Goal: Information Seeking & Learning: Learn about a topic

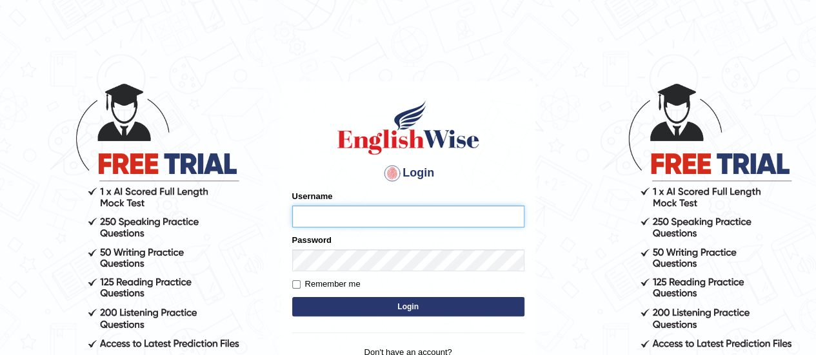
type input "piumi_parramatta"
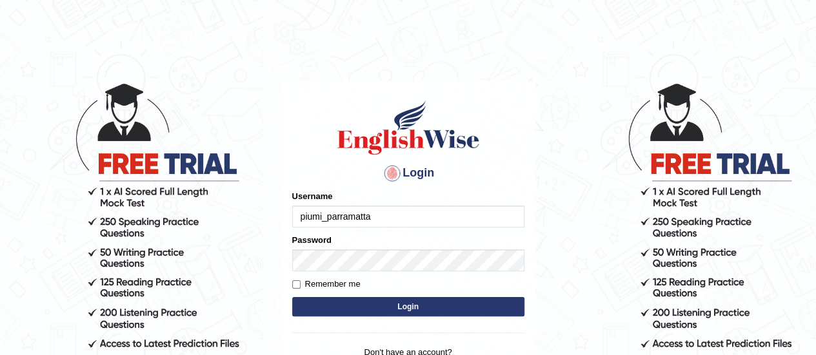
click at [397, 309] on button "Login" at bounding box center [408, 306] width 232 height 19
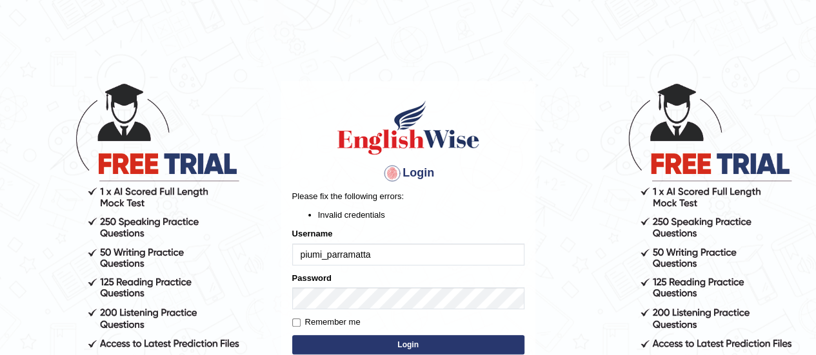
click at [570, 288] on body "Login Please fix the following errors: Invalid credentials Username piumi_parra…" at bounding box center [408, 218] width 816 height 355
click at [469, 340] on button "Login" at bounding box center [408, 344] width 232 height 19
click at [330, 286] on div "Password" at bounding box center [408, 290] width 232 height 37
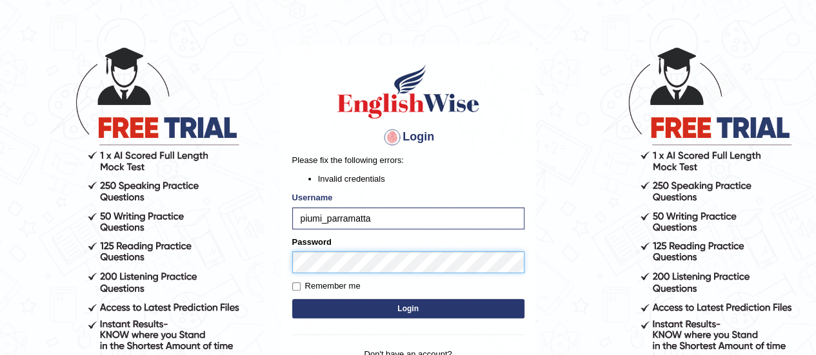
scroll to position [64, 0]
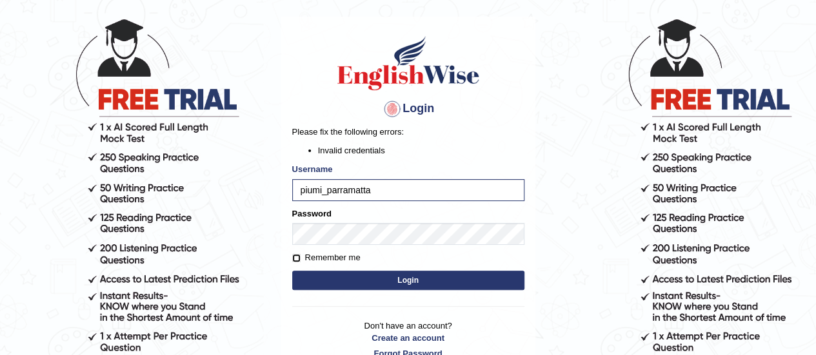
click at [294, 256] on input "Remember me" at bounding box center [296, 258] width 8 height 8
checkbox input "true"
click at [301, 280] on button "Login" at bounding box center [408, 280] width 232 height 19
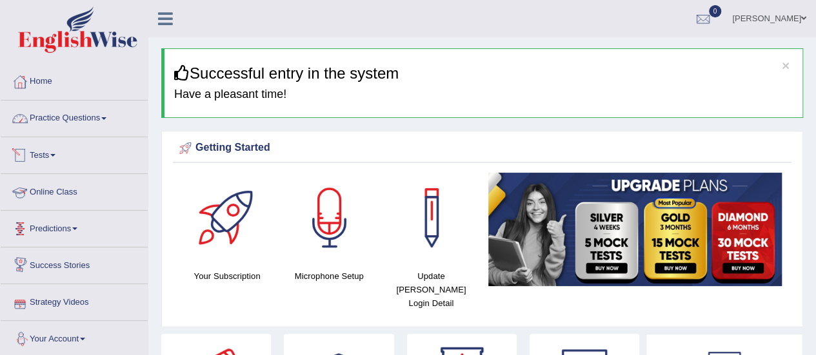
click at [103, 113] on link "Practice Questions" at bounding box center [74, 117] width 147 height 32
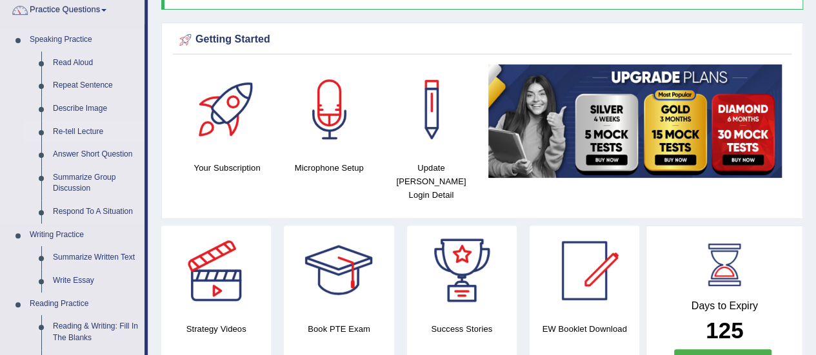
scroll to position [258, 0]
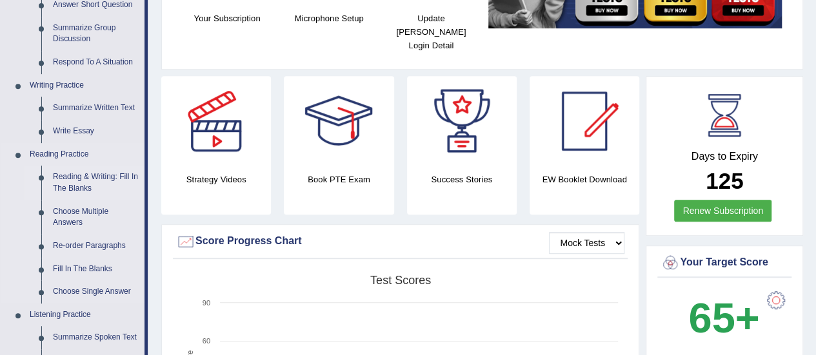
click at [87, 176] on link "Reading & Writing: Fill In The Blanks" at bounding box center [95, 183] width 97 height 34
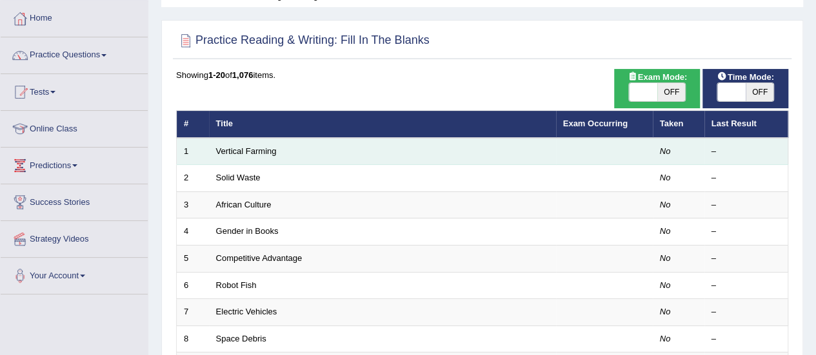
scroll to position [64, 0]
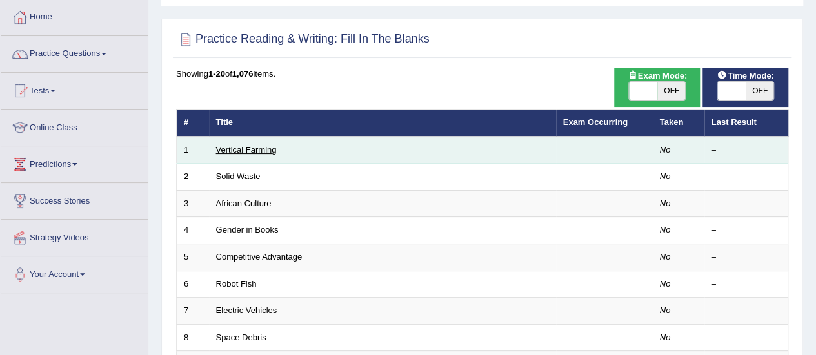
click at [237, 145] on td "Vertical Farming" at bounding box center [382, 150] width 347 height 27
click at [237, 145] on link "Vertical Farming" at bounding box center [246, 150] width 61 height 10
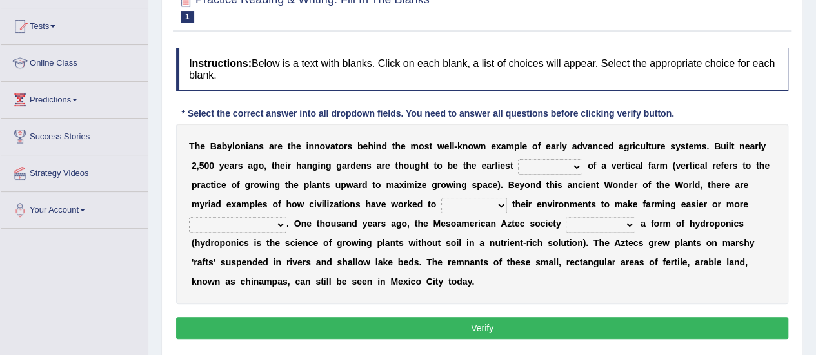
click at [571, 166] on select "prototype failure discredit protocol" at bounding box center [550, 166] width 64 height 15
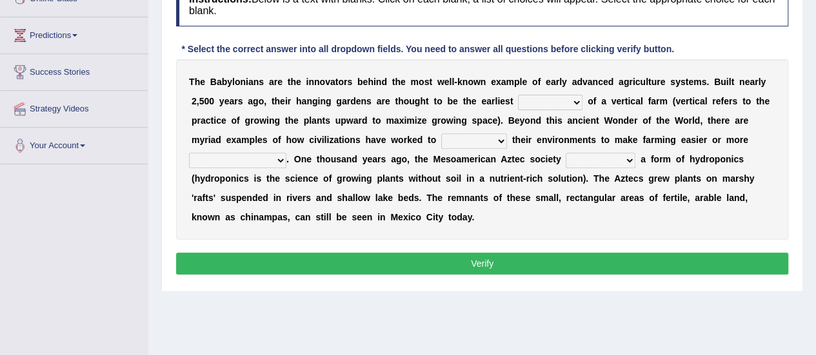
click at [597, 103] on b at bounding box center [598, 101] width 5 height 10
click at [579, 103] on select "prototype failure discredit protocol" at bounding box center [550, 102] width 64 height 15
click at [587, 214] on div "T h e B a b y l o n i a n s a r e t h e i n n o v a t o r s b e h i n d t h e m…" at bounding box center [482, 149] width 612 height 181
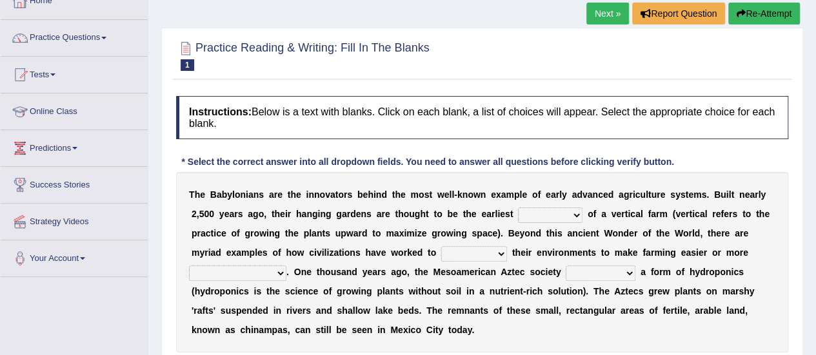
scroll to position [129, 0]
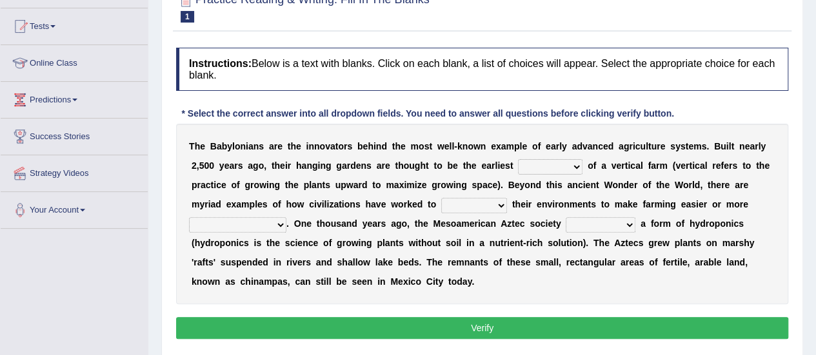
click at [502, 204] on select "manipulate escape respect disarrange" at bounding box center [474, 205] width 66 height 15
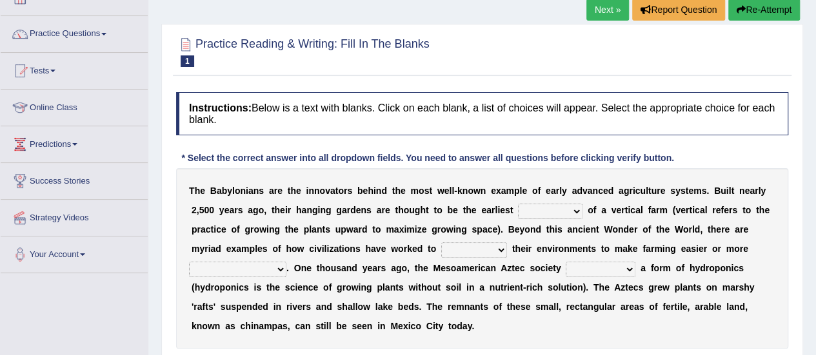
scroll to position [64, 0]
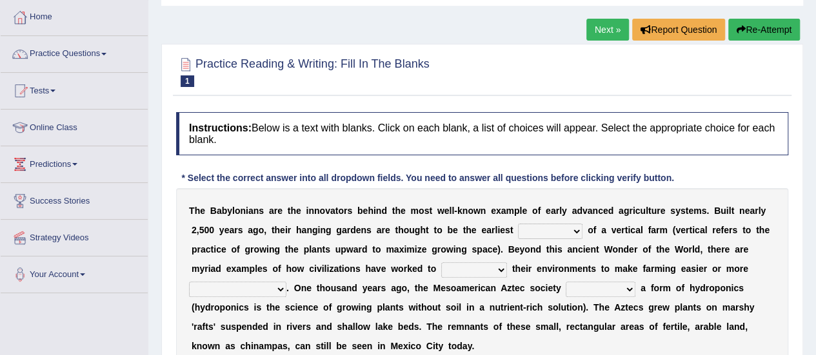
click at [451, 123] on h4 "Instructions: Below is a text with blanks. Click on each blank, a list of choic…" at bounding box center [482, 133] width 612 height 43
click at [108, 59] on link "Practice Questions" at bounding box center [74, 52] width 147 height 32
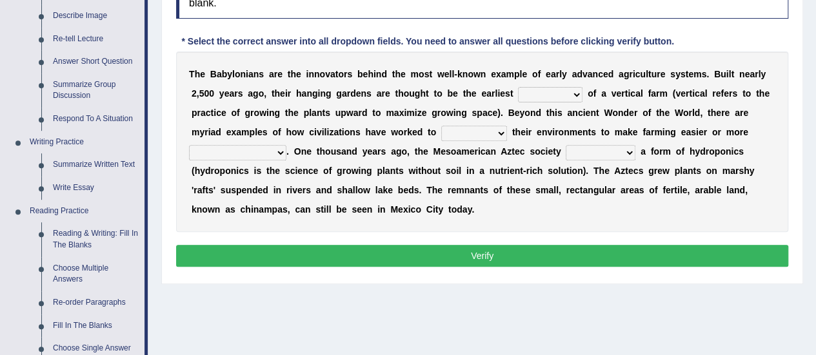
scroll to position [129, 0]
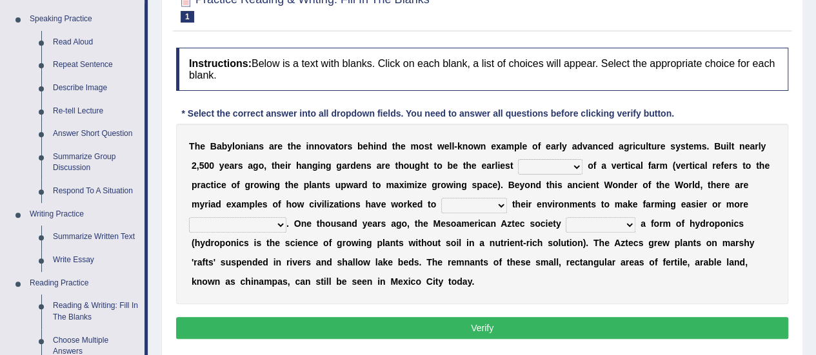
drag, startPoint x: 574, startPoint y: 159, endPoint x: 575, endPoint y: 166, distance: 7.1
click at [575, 162] on select "prototype failure discredit protocol" at bounding box center [550, 166] width 64 height 15
click at [482, 269] on div "T h e B a b y l o n i a n s a r e t h e i n n o v a t o r s b e h i n d t h e m…" at bounding box center [482, 214] width 612 height 181
click at [499, 203] on select "manipulate escape respect disarrange" at bounding box center [474, 205] width 66 height 15
click at [650, 304] on div "Instructions: Below is a text with blanks. Click on each blank, a list of choic…" at bounding box center [482, 195] width 619 height 308
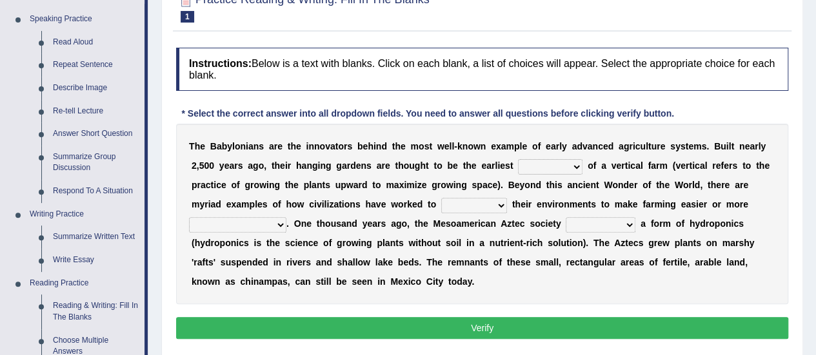
click at [630, 226] on select "domineered volunteered pioneered engineered" at bounding box center [601, 224] width 70 height 15
click at [276, 224] on select "productive constructive connective counterproductive" at bounding box center [237, 224] width 97 height 15
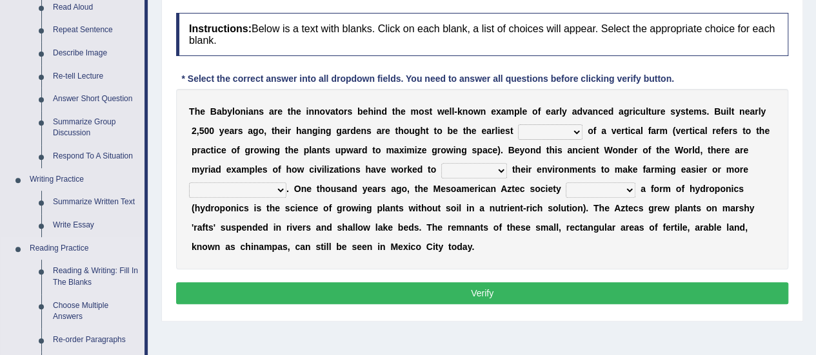
scroll to position [193, 0]
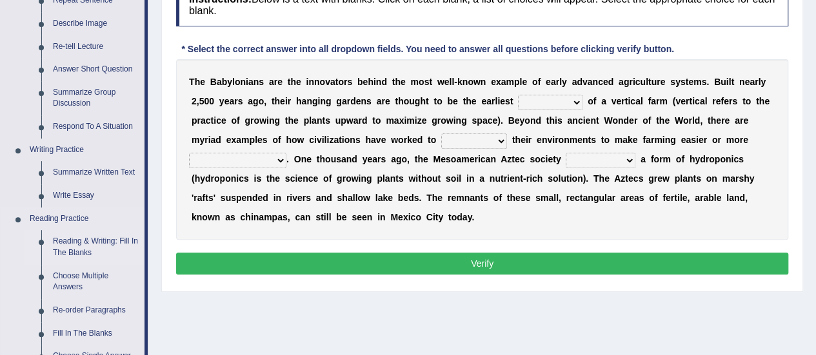
click at [130, 241] on link "Reading & Writing: Fill In The Blanks" at bounding box center [95, 247] width 97 height 34
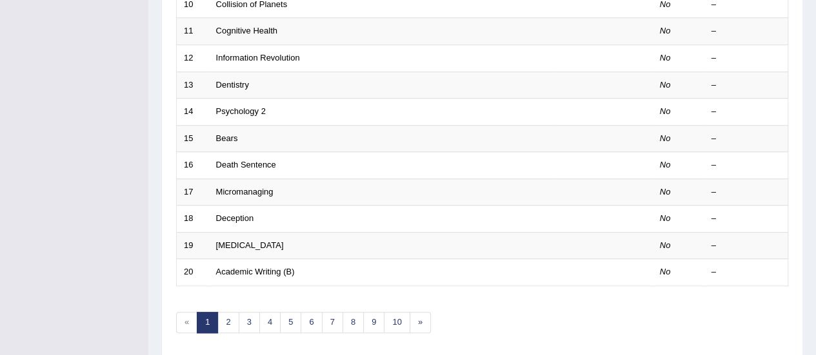
scroll to position [492, 0]
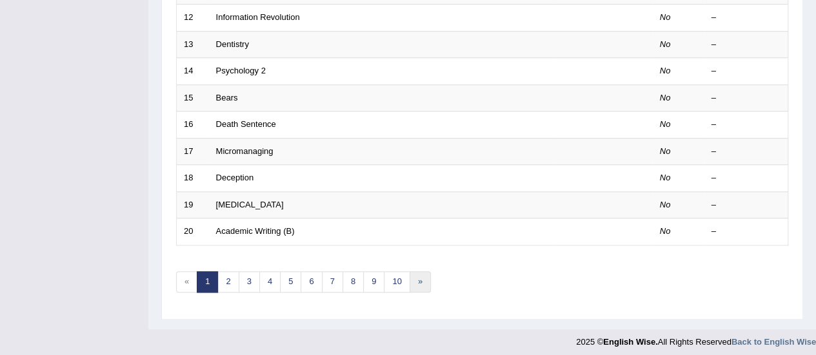
click at [413, 272] on link "»" at bounding box center [420, 282] width 21 height 21
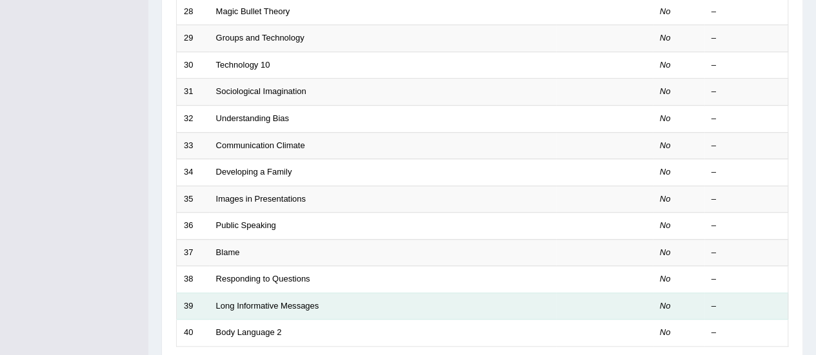
scroll to position [492, 0]
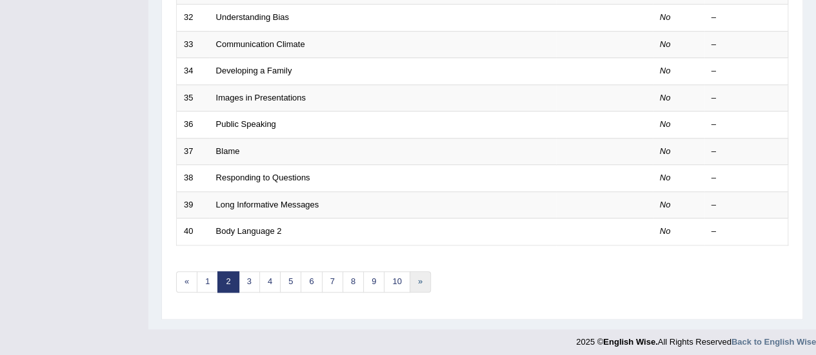
click at [413, 279] on link "»" at bounding box center [420, 282] width 21 height 21
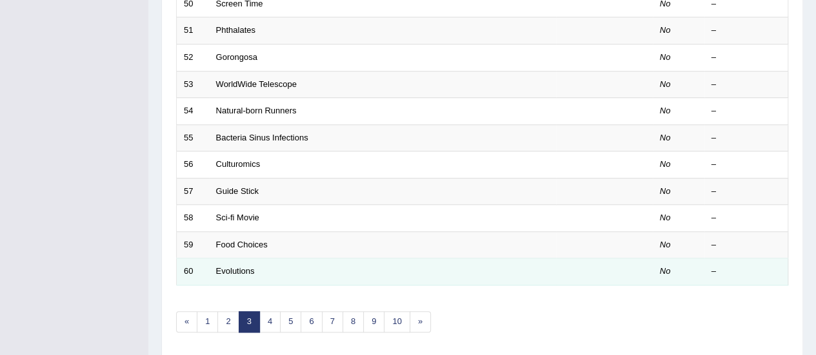
scroll to position [492, 0]
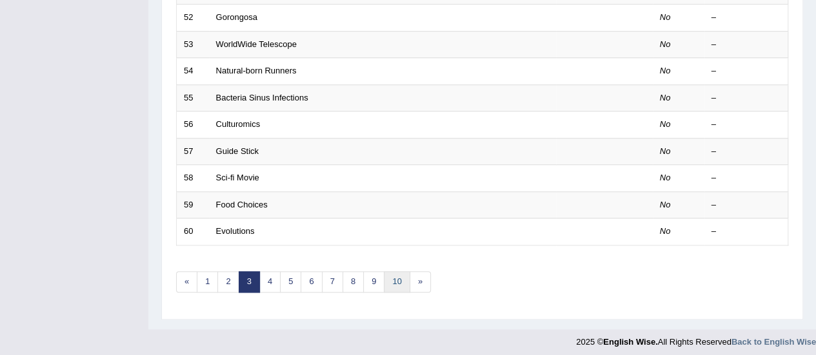
click at [395, 278] on link "10" at bounding box center [397, 282] width 26 height 21
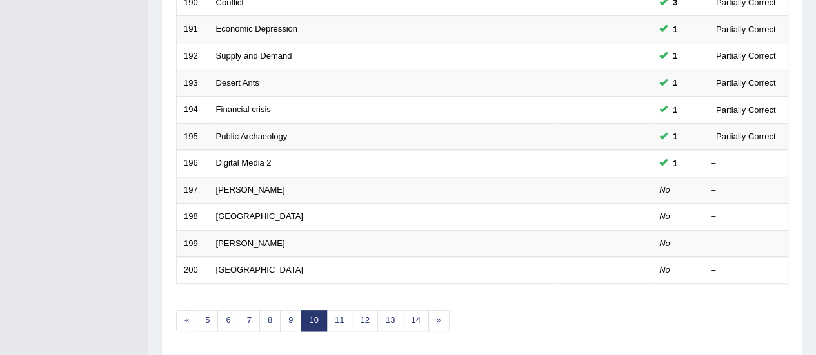
scroll to position [492, 0]
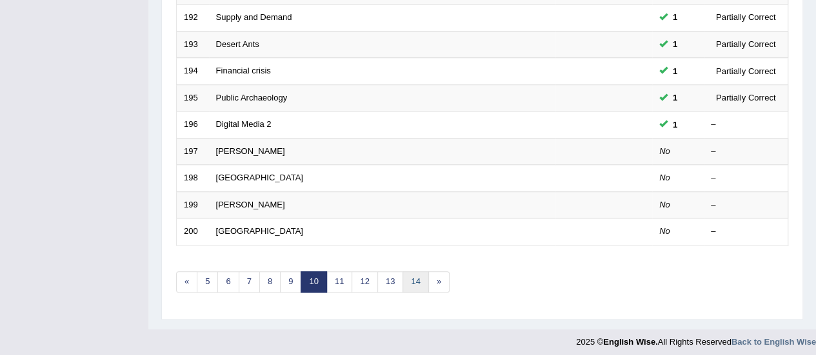
click at [413, 277] on link "14" at bounding box center [415, 282] width 26 height 21
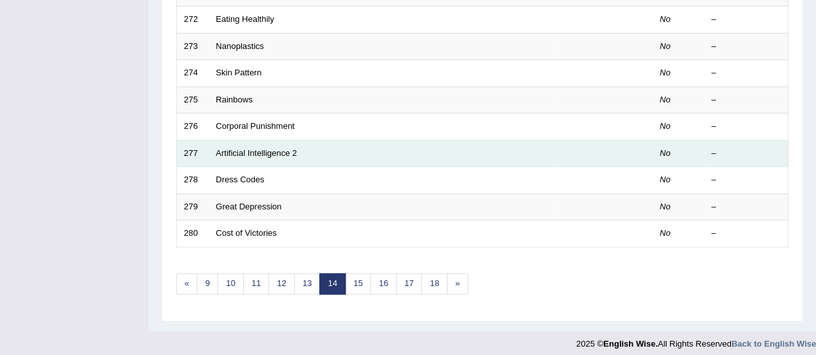
scroll to position [492, 0]
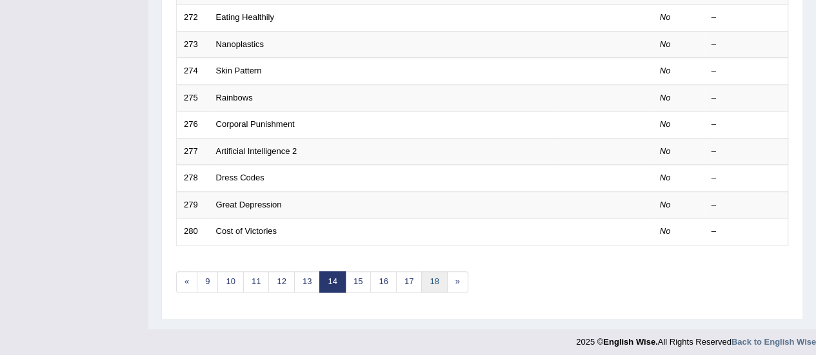
click at [439, 276] on link "18" at bounding box center [434, 282] width 26 height 21
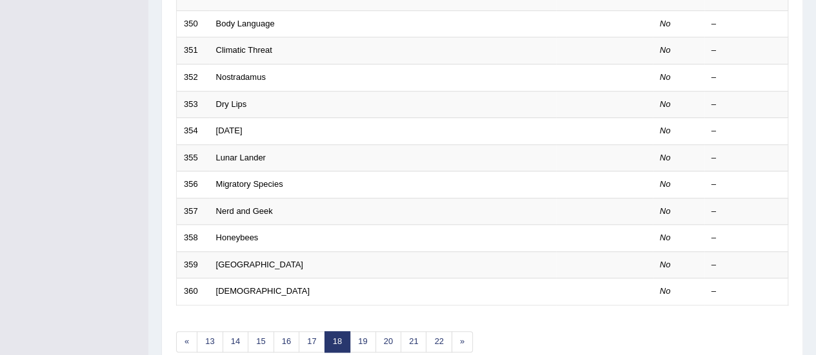
scroll to position [492, 0]
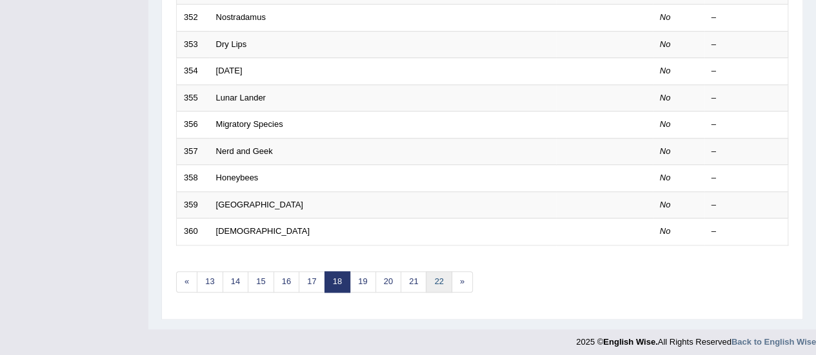
click at [438, 282] on link "22" at bounding box center [439, 282] width 26 height 21
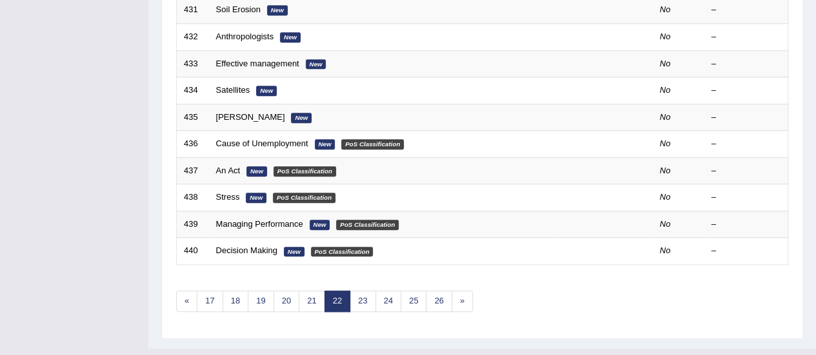
scroll to position [492, 0]
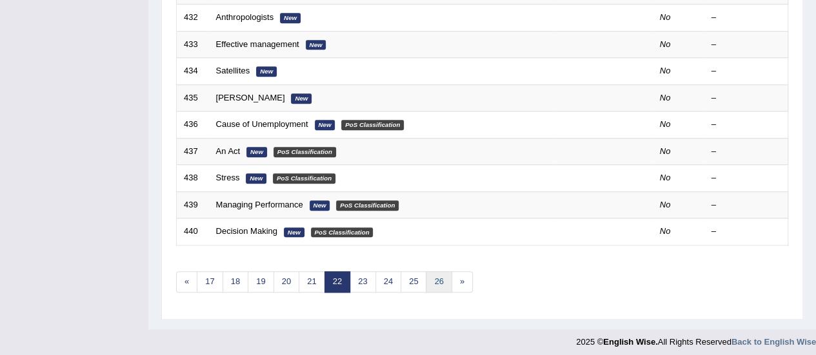
drag, startPoint x: 0, startPoint y: 0, endPoint x: 438, endPoint y: 282, distance: 520.8
click at [438, 282] on link "26" at bounding box center [439, 282] width 26 height 21
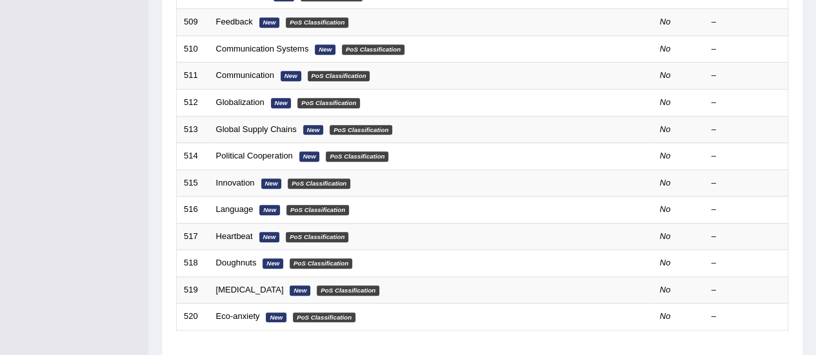
scroll to position [492, 0]
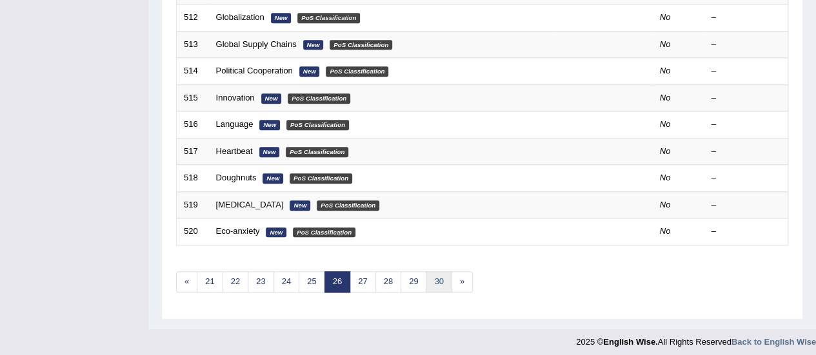
click at [438, 282] on link "30" at bounding box center [439, 282] width 26 height 21
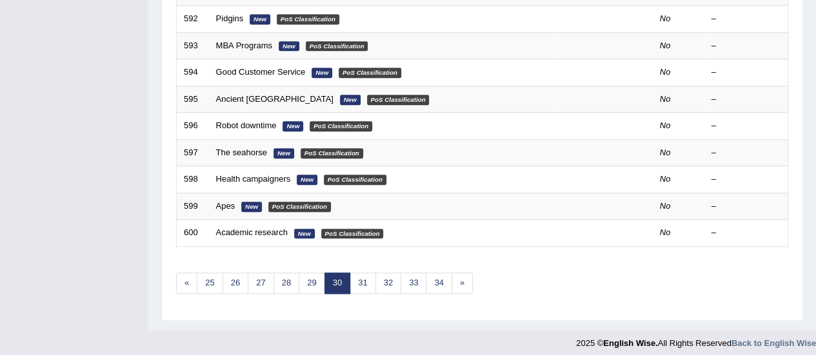
scroll to position [492, 0]
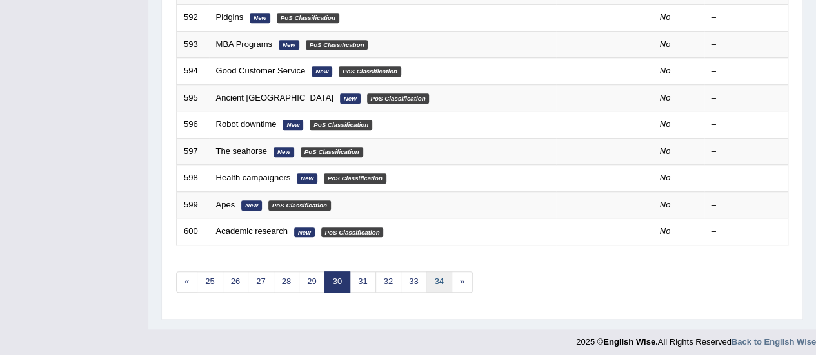
drag, startPoint x: 0, startPoint y: 0, endPoint x: 438, endPoint y: 282, distance: 520.8
click at [438, 282] on link "34" at bounding box center [439, 282] width 26 height 21
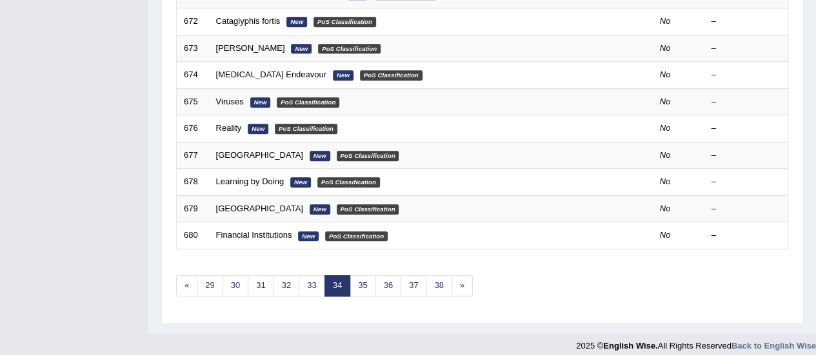
scroll to position [492, 0]
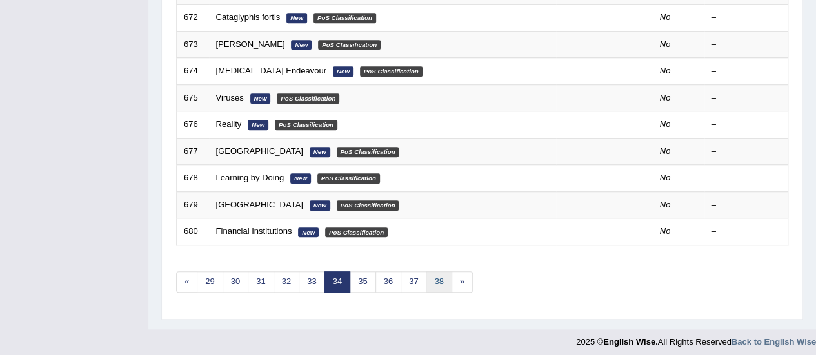
click at [438, 282] on link "38" at bounding box center [439, 282] width 26 height 21
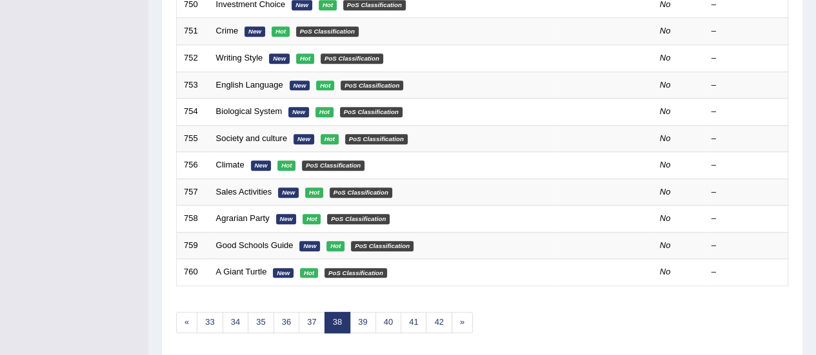
scroll to position [492, 0]
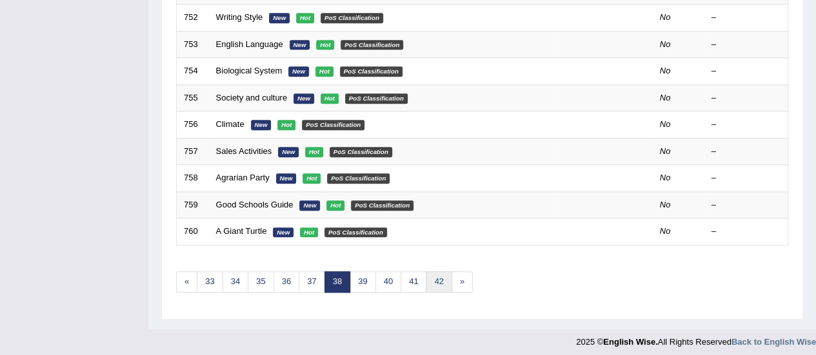
drag, startPoint x: 0, startPoint y: 0, endPoint x: 438, endPoint y: 282, distance: 520.8
click at [438, 282] on link "42" at bounding box center [439, 282] width 26 height 21
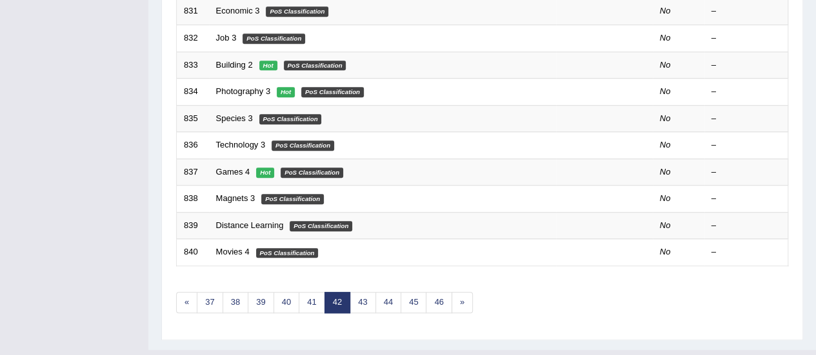
scroll to position [492, 0]
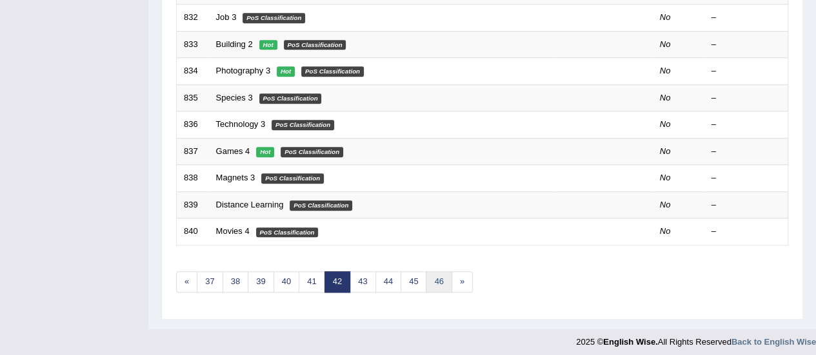
drag, startPoint x: 0, startPoint y: 0, endPoint x: 438, endPoint y: 282, distance: 520.8
click at [438, 282] on link "46" at bounding box center [439, 282] width 26 height 21
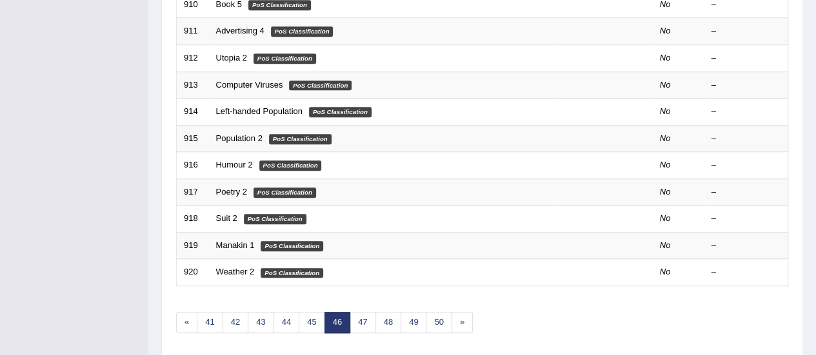
scroll to position [492, 0]
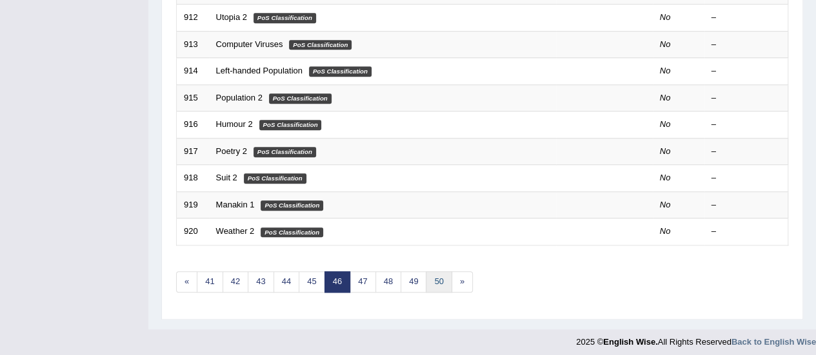
click at [431, 272] on link "50" at bounding box center [439, 282] width 26 height 21
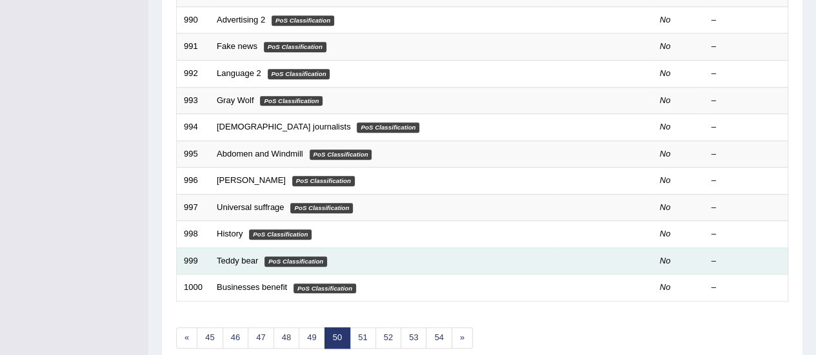
scroll to position [492, 0]
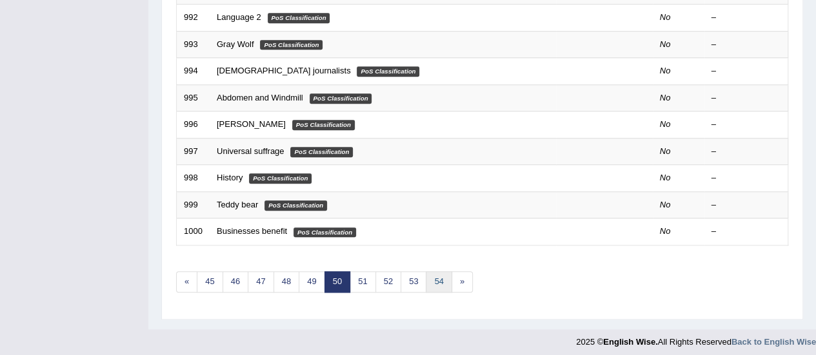
click at [438, 279] on link "54" at bounding box center [439, 282] width 26 height 21
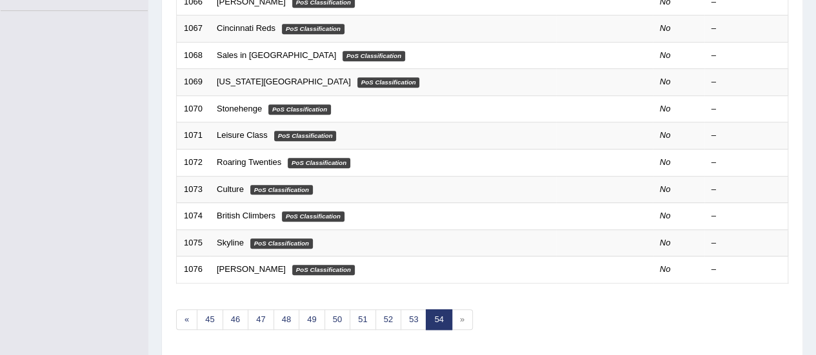
scroll to position [386, 0]
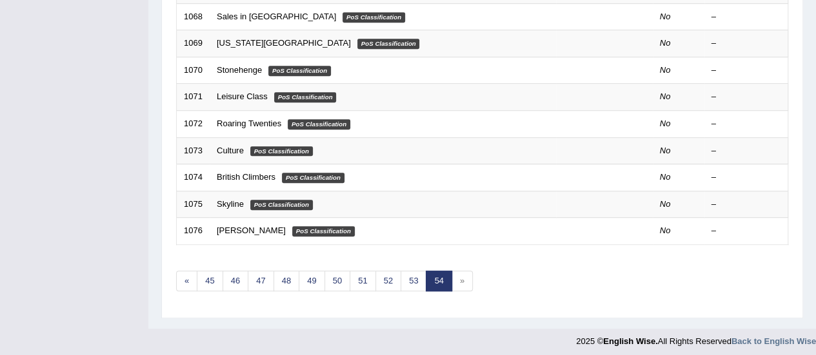
click at [438, 277] on link "54" at bounding box center [439, 281] width 26 height 21
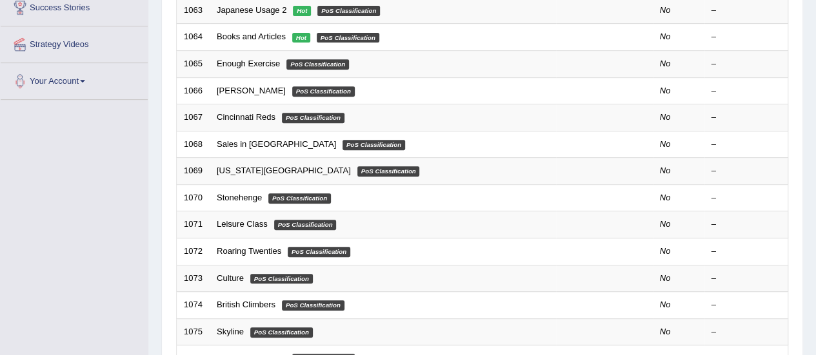
scroll to position [386, 0]
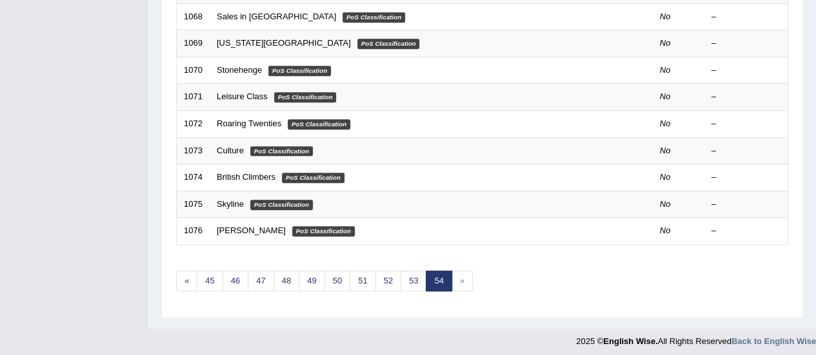
click at [438, 277] on link "54" at bounding box center [439, 281] width 26 height 21
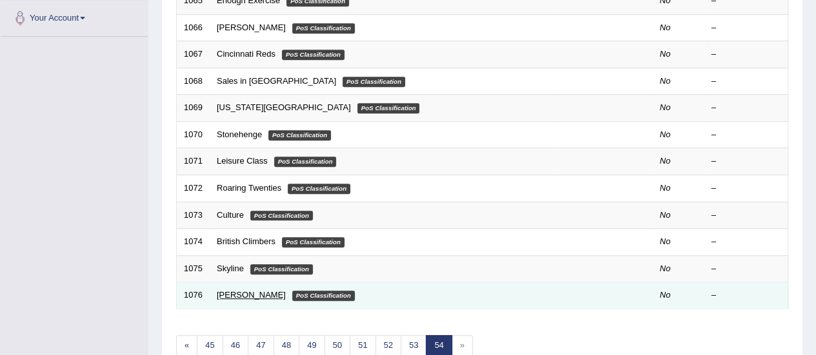
scroll to position [322, 0]
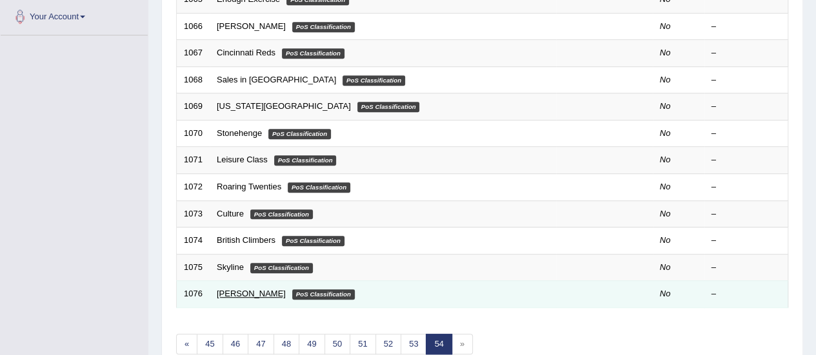
click at [245, 290] on link "[PERSON_NAME]" at bounding box center [251, 294] width 69 height 10
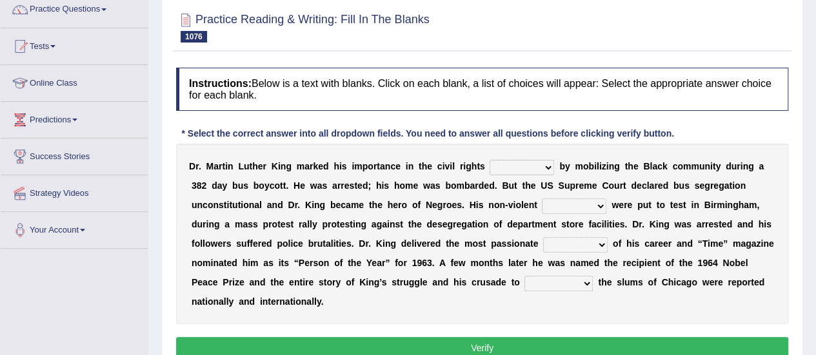
scroll to position [129, 0]
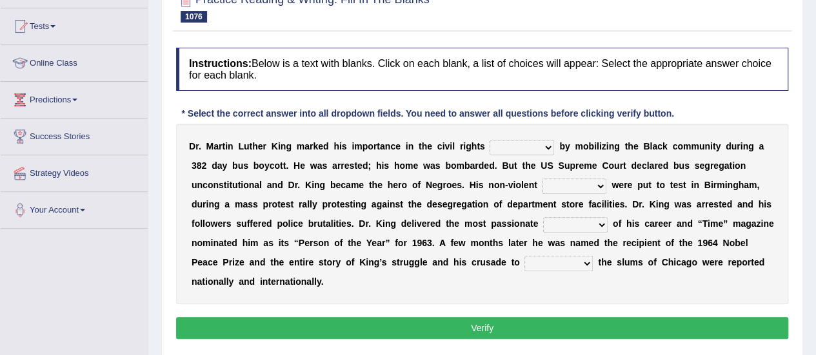
click at [547, 145] on select "evolution movement project committee" at bounding box center [522, 147] width 64 height 15
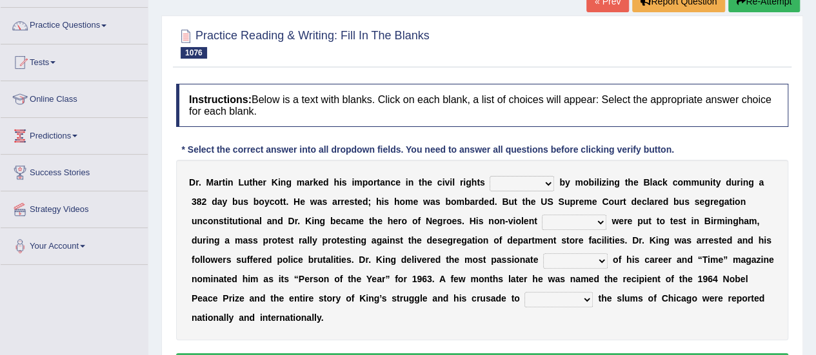
scroll to position [64, 0]
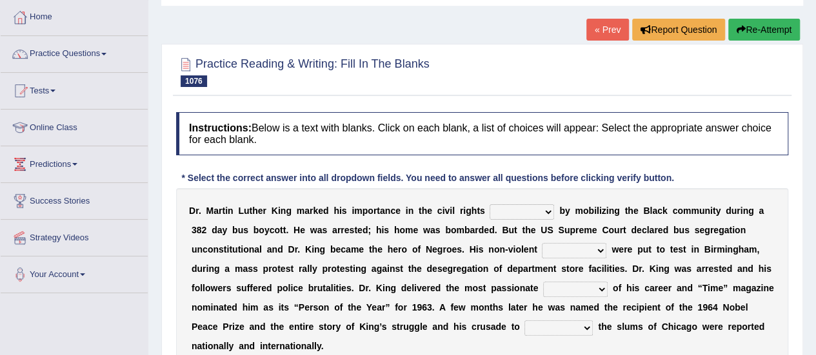
click at [543, 213] on select "evolution movement project committee" at bounding box center [522, 211] width 64 height 15
select select "evolution"
click at [490, 204] on select "evolution movement project committee" at bounding box center [522, 211] width 64 height 15
click at [603, 252] on select "methods actions behaviour thoughts" at bounding box center [574, 250] width 64 height 15
select select "behaviour"
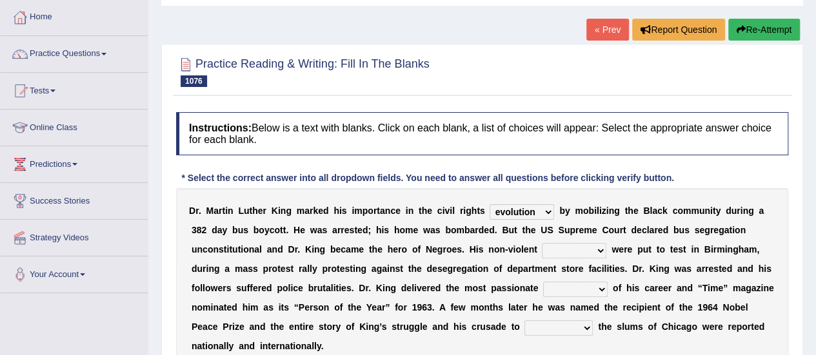
click at [542, 243] on select "methods actions behaviour thoughts" at bounding box center [574, 250] width 64 height 15
click at [605, 292] on select "job address dictation scheme" at bounding box center [575, 289] width 64 height 15
click at [543, 282] on select "job address dictation scheme" at bounding box center [575, 289] width 64 height 15
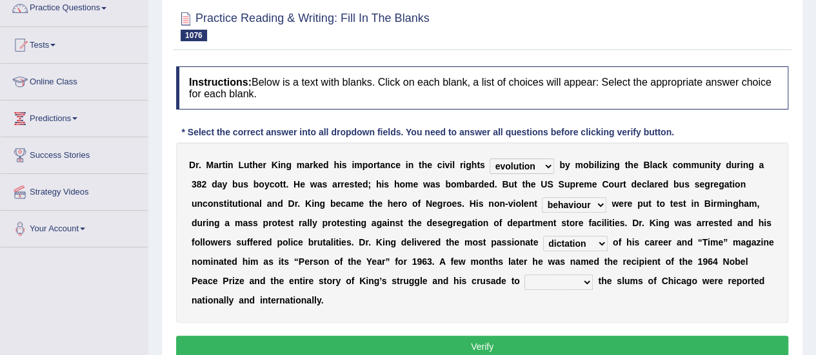
scroll to position [129, 0]
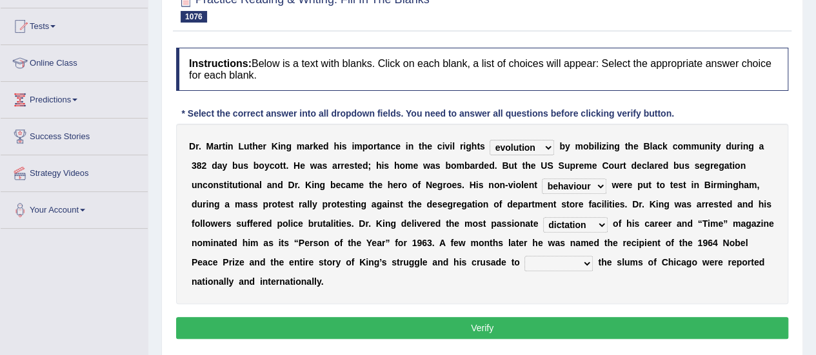
click at [606, 226] on select "job address dictation scheme" at bounding box center [575, 224] width 64 height 15
click at [656, 293] on div "D r . M a r t i n L u t h e r K i n g m a r k e d h i s i m p o r t a n c e i n…" at bounding box center [482, 214] width 612 height 181
click at [587, 256] on select "reclaim deface rehabilitate reconstruct" at bounding box center [558, 263] width 68 height 15
click at [599, 224] on select "job address dictation scheme" at bounding box center [575, 224] width 64 height 15
select select "scheme"
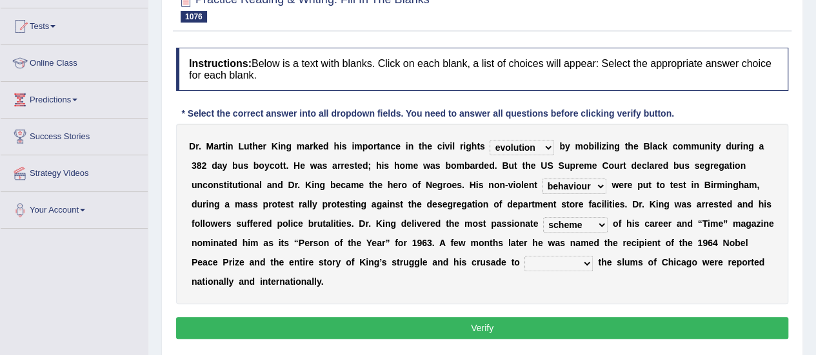
click at [543, 217] on select "job address dictation scheme" at bounding box center [575, 224] width 64 height 15
click at [586, 256] on select "reclaim deface rehabilitate reconstruct" at bounding box center [558, 263] width 68 height 15
click at [252, 278] on b "d" at bounding box center [252, 282] width 6 height 10
click at [575, 253] on div "D r . M a r t i n L u t h e r K i n g m a r k e d h i s i m p o r t a n c e i n…" at bounding box center [482, 214] width 612 height 181
click at [580, 263] on select "reclaim deface rehabilitate reconstruct" at bounding box center [558, 263] width 68 height 15
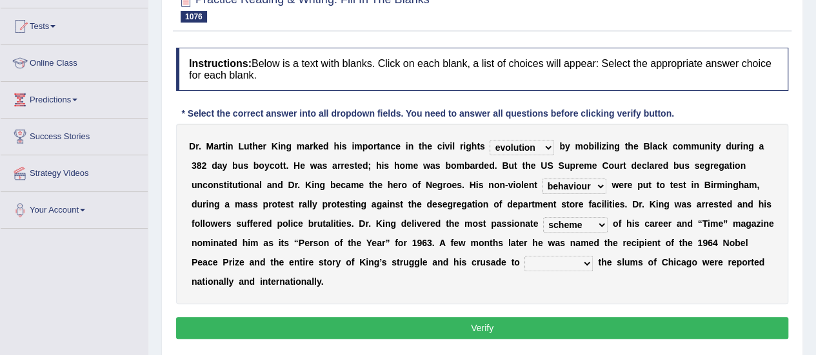
select select "rehabilitate"
click at [524, 256] on select "reclaim deface rehabilitate reconstruct" at bounding box center [558, 263] width 68 height 15
click at [571, 321] on button "Verify" at bounding box center [482, 328] width 612 height 22
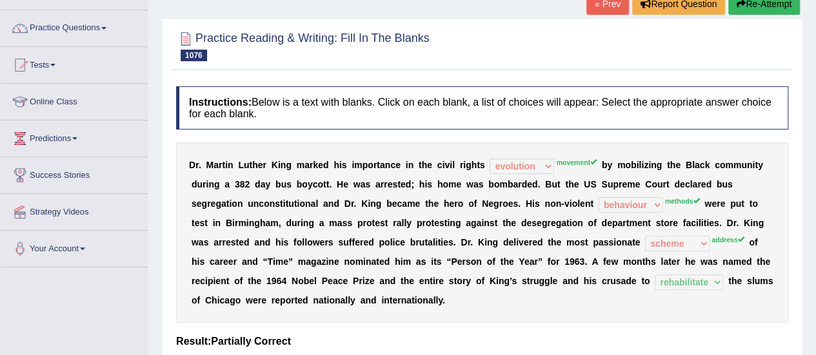
scroll to position [0, 0]
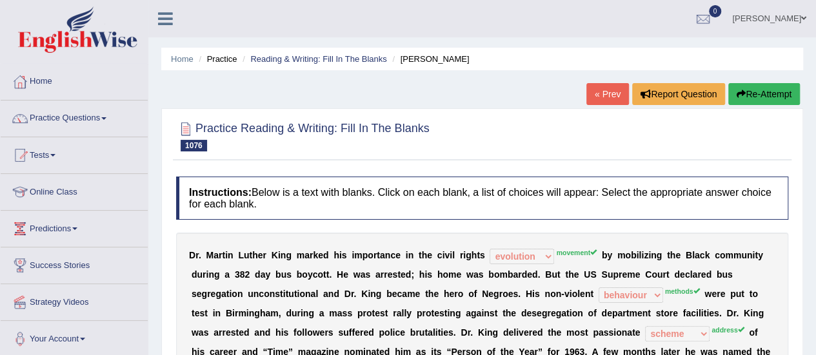
click at [748, 90] on button "Re-Attempt" at bounding box center [764, 94] width 72 height 22
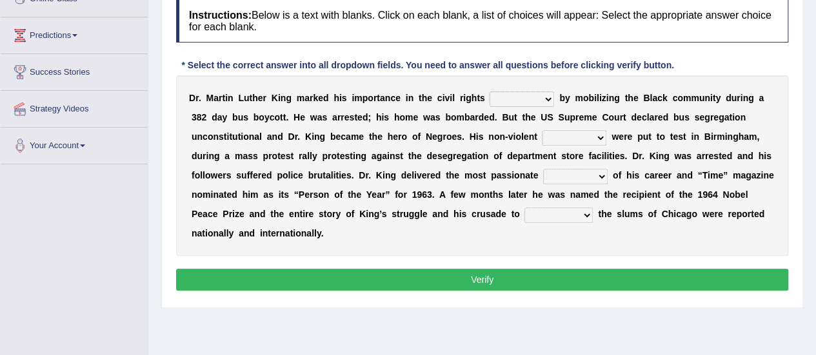
click at [545, 97] on select "evolution movement project committee" at bounding box center [522, 99] width 64 height 15
select select "movement"
click at [490, 92] on select "evolution movement project committee" at bounding box center [522, 99] width 64 height 15
click at [599, 137] on select "methods actions behaviour thoughts" at bounding box center [574, 137] width 64 height 15
select select "methods"
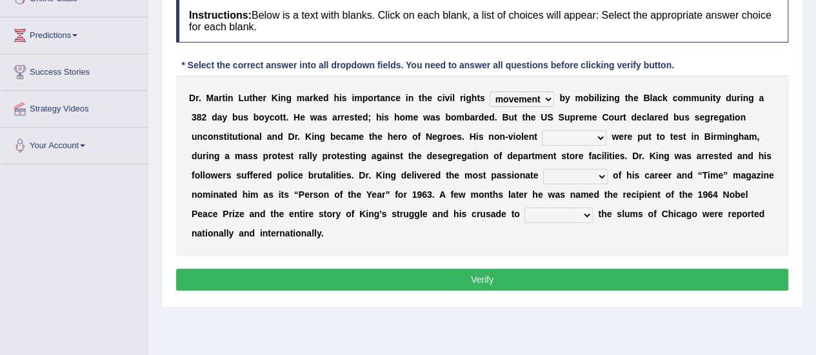
click at [542, 130] on select "methods actions behaviour thoughts" at bounding box center [574, 137] width 64 height 15
click at [608, 173] on b at bounding box center [610, 175] width 5 height 10
click at [603, 175] on select "job address dictation scheme" at bounding box center [575, 176] width 64 height 15
select select "address"
click at [543, 169] on select "job address dictation scheme" at bounding box center [575, 176] width 64 height 15
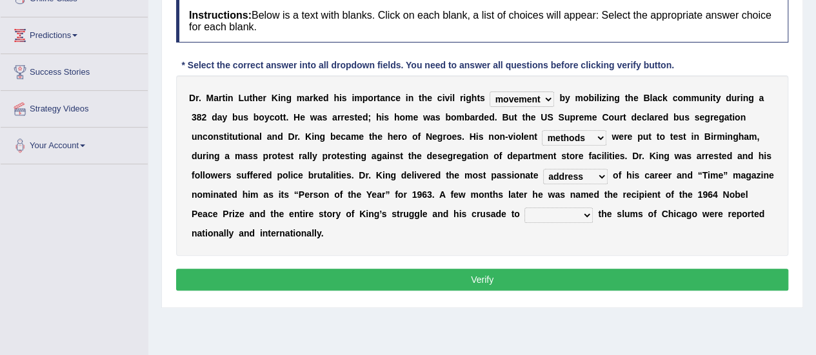
click at [580, 212] on select "reclaim deface rehabilitate reconstruct" at bounding box center [558, 215] width 68 height 15
select select "rehabilitate"
click at [524, 208] on select "reclaim deface rehabilitate reconstruct" at bounding box center [558, 215] width 68 height 15
click at [569, 275] on button "Verify" at bounding box center [482, 280] width 612 height 22
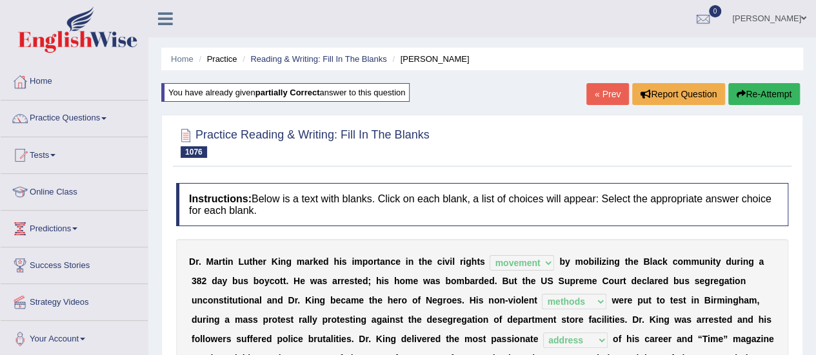
click at [595, 100] on link "« Prev" at bounding box center [607, 94] width 43 height 22
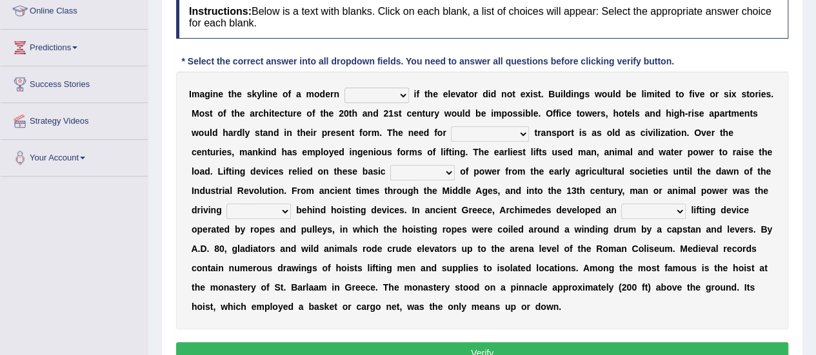
scroll to position [193, 0]
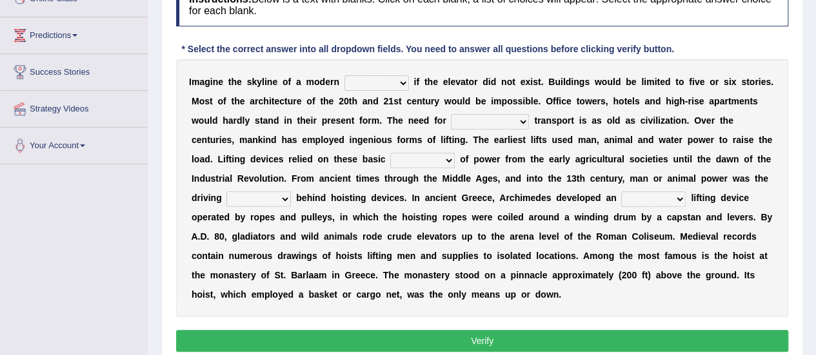
click at [403, 77] on select "world city planet earth" at bounding box center [376, 82] width 64 height 15
select select "world"
click at [344, 75] on select "world city planet earth" at bounding box center [376, 82] width 64 height 15
click at [522, 121] on select "horizontal steep perpendicular vertical" at bounding box center [490, 121] width 78 height 15
click at [617, 258] on b at bounding box center [616, 256] width 5 height 10
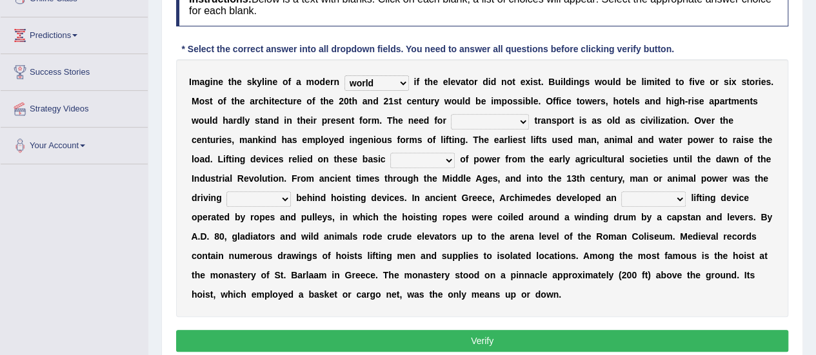
click at [524, 121] on select "horizontal steep perpendicular vertical" at bounding box center [490, 121] width 78 height 15
select select "perpendicular"
click at [451, 114] on select "horizontal steep perpendicular vertical" at bounding box center [490, 121] width 78 height 15
click at [451, 158] on select "designs models forms systems" at bounding box center [422, 160] width 64 height 15
select select "systems"
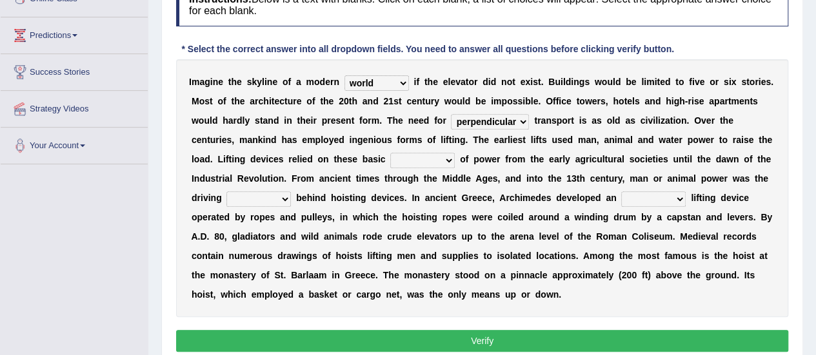
click at [390, 153] on select "designs models forms systems" at bounding box center [422, 160] width 64 height 15
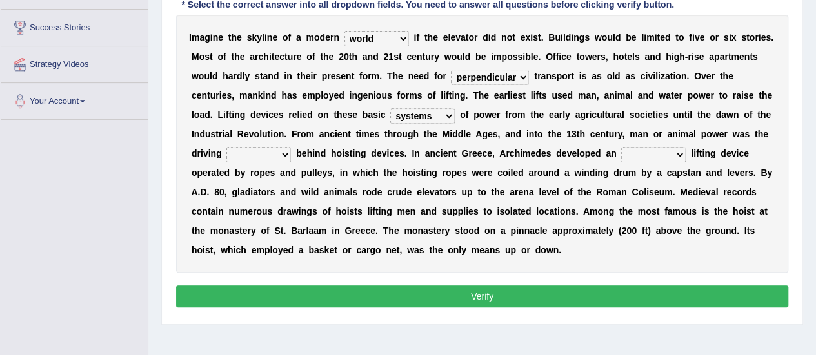
scroll to position [258, 0]
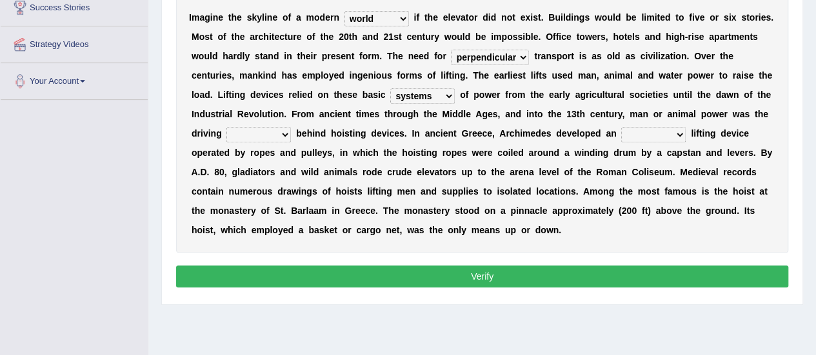
click at [280, 134] on select "strength skill ability force" at bounding box center [258, 134] width 64 height 15
select select "strength"
click at [226, 127] on select "strength skill ability force" at bounding box center [258, 134] width 64 height 15
click at [284, 134] on select "strength skill ability force" at bounding box center [258, 134] width 64 height 15
click at [226, 127] on select "strength skill ability force" at bounding box center [258, 134] width 64 height 15
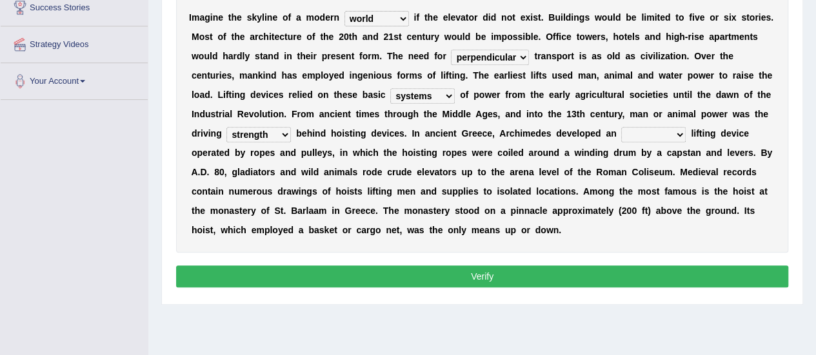
click at [686, 131] on b at bounding box center [688, 133] width 5 height 10
click at [680, 134] on select "improved elevated amended enhanced" at bounding box center [653, 134] width 64 height 15
select select "amended"
click at [621, 127] on select "improved elevated amended enhanced" at bounding box center [653, 134] width 64 height 15
click at [662, 248] on div "I m a g i n e t h e s k y l i n e o f a m o d e r n world city planet earth i f…" at bounding box center [482, 124] width 612 height 258
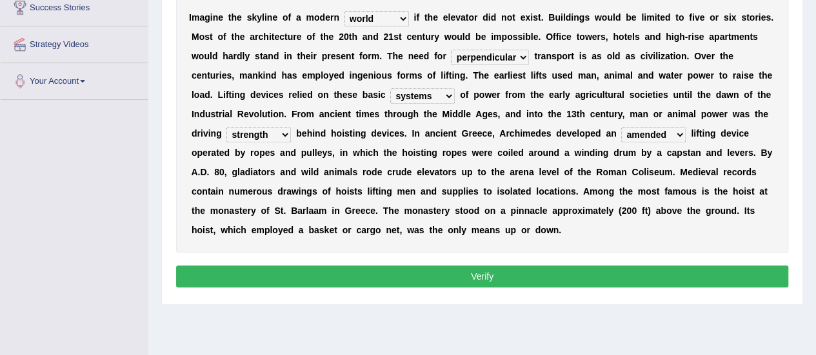
click at [627, 279] on button "Verify" at bounding box center [482, 277] width 612 height 22
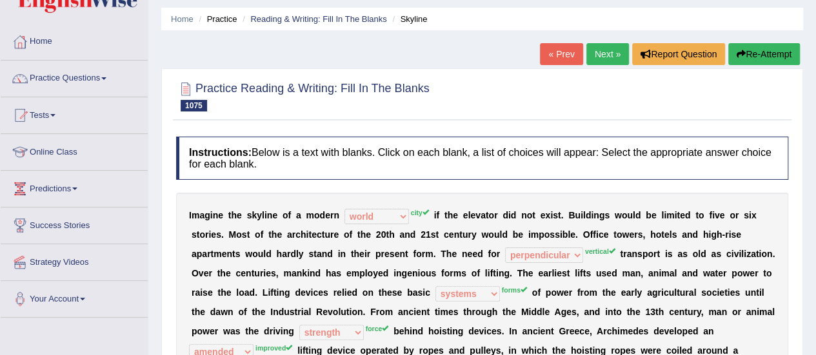
scroll to position [0, 0]
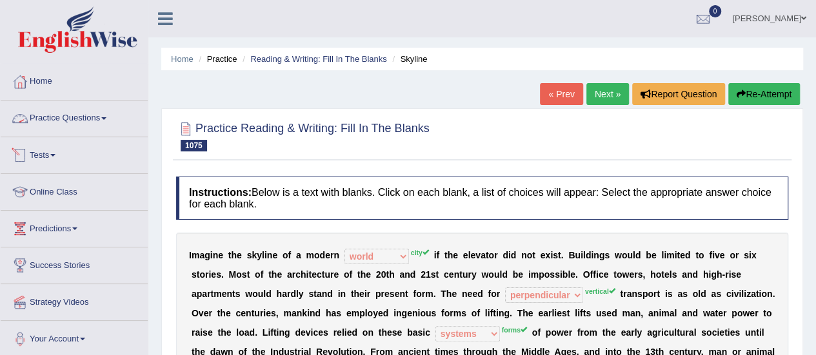
click at [99, 112] on link "Practice Questions" at bounding box center [74, 117] width 147 height 32
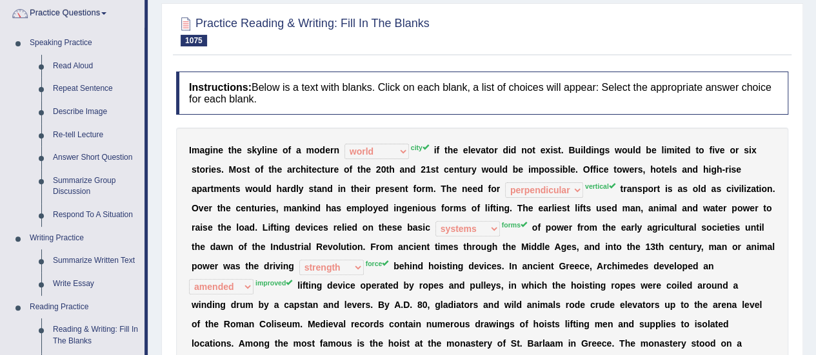
scroll to position [64, 0]
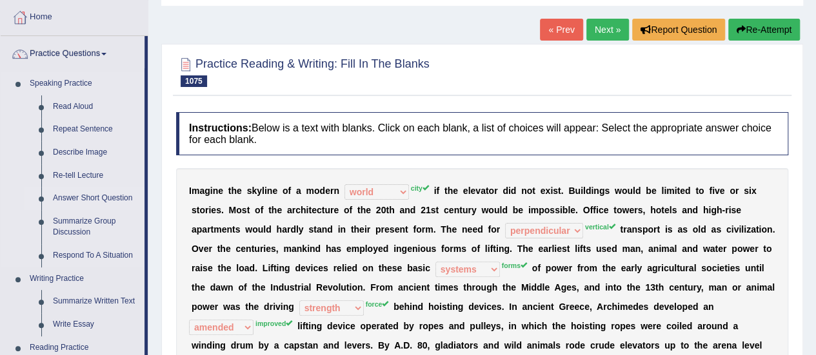
click at [106, 188] on link "Answer Short Question" at bounding box center [95, 198] width 97 height 23
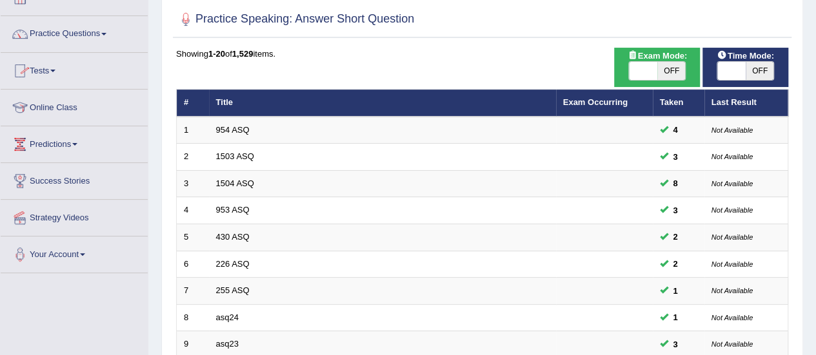
scroll to position [64, 0]
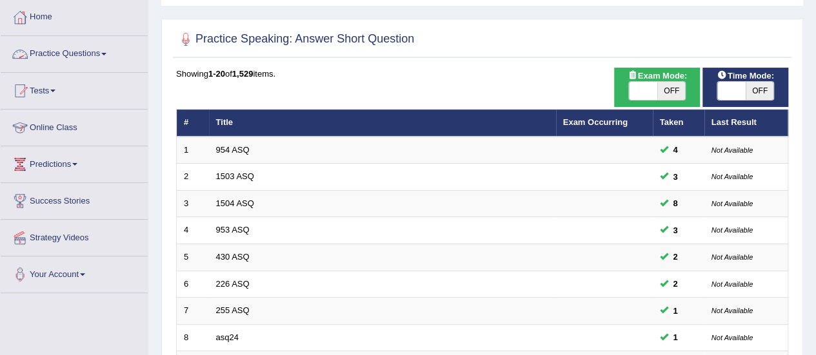
click at [92, 47] on link "Practice Questions" at bounding box center [74, 52] width 147 height 32
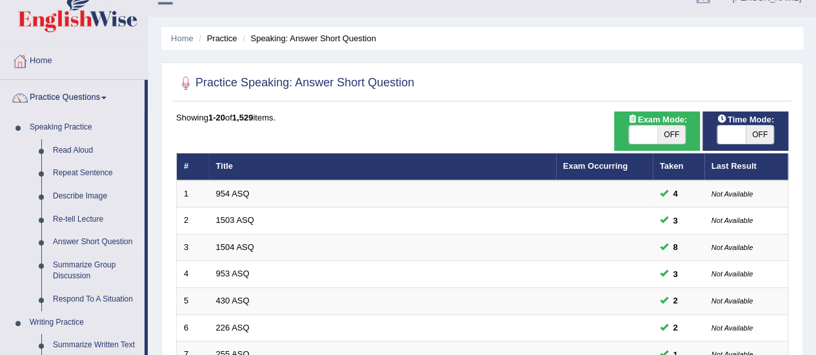
scroll to position [0, 0]
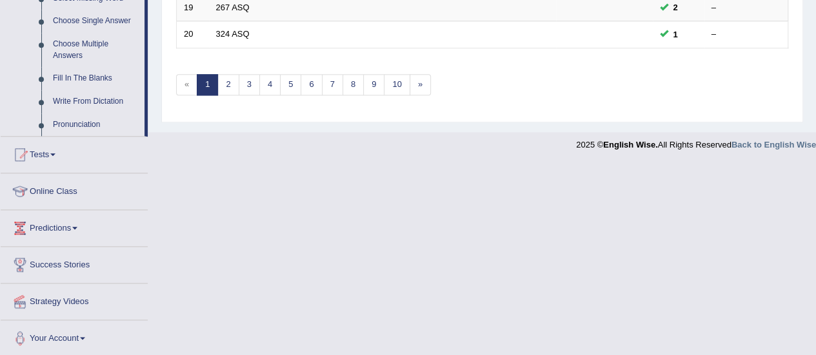
click at [68, 186] on link "Online Class" at bounding box center [74, 190] width 147 height 32
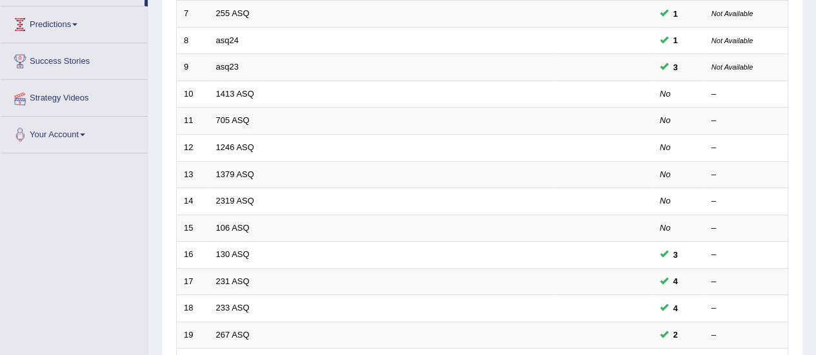
scroll to position [225, 0]
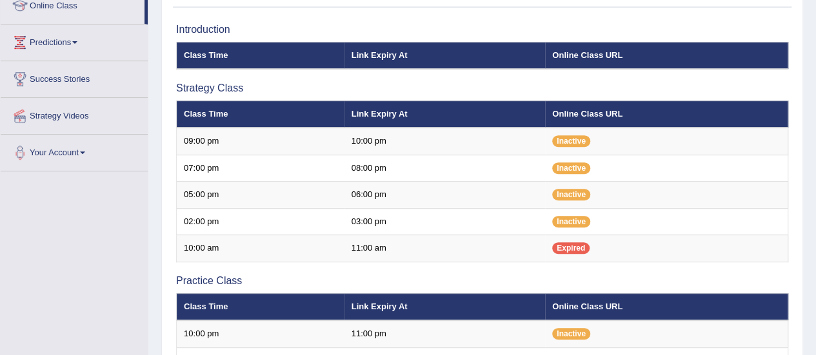
scroll to position [64, 0]
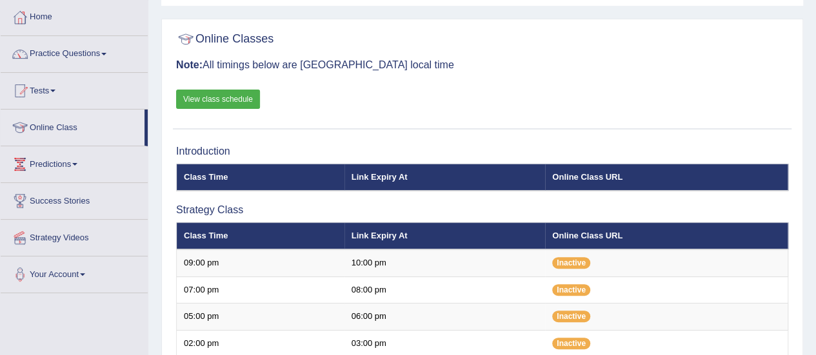
click at [204, 100] on link "View class schedule" at bounding box center [218, 99] width 84 height 19
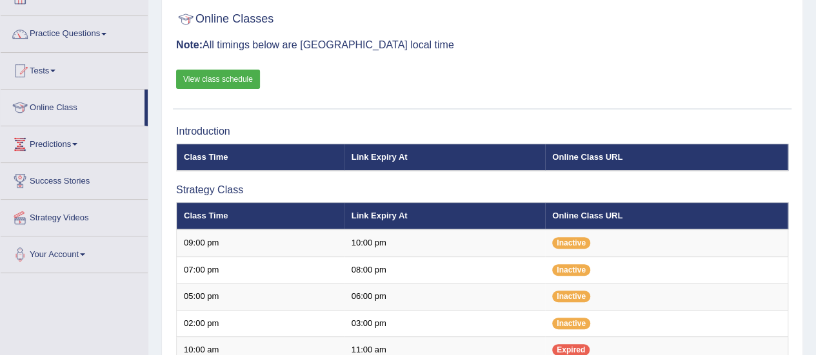
scroll to position [64, 0]
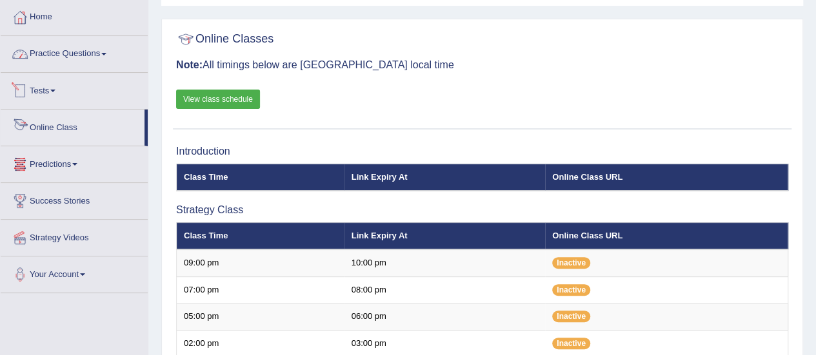
click at [99, 53] on link "Practice Questions" at bounding box center [74, 52] width 147 height 32
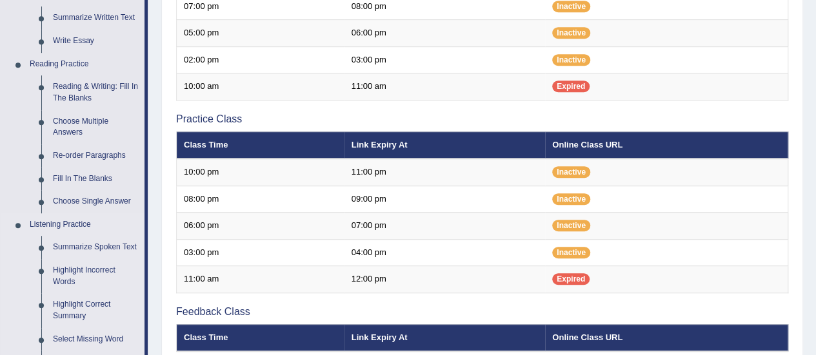
scroll to position [322, 0]
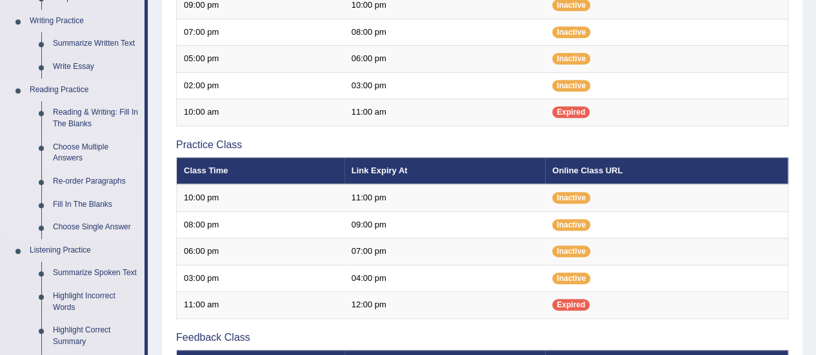
click at [101, 149] on link "Choose Multiple Answers" at bounding box center [95, 153] width 97 height 34
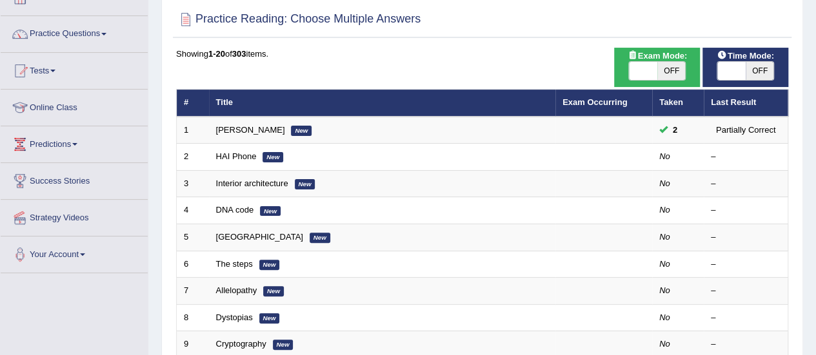
scroll to position [64, 0]
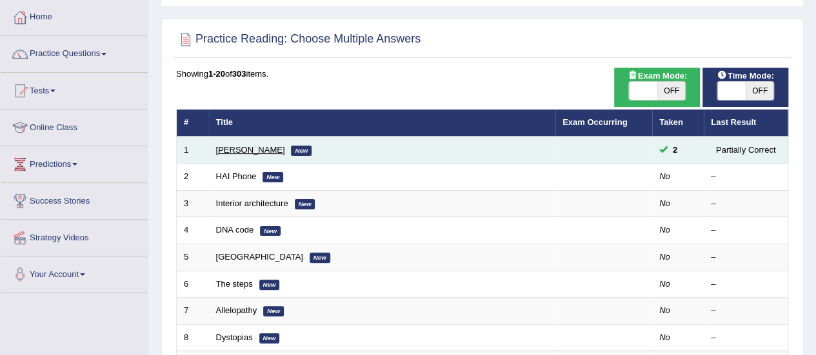
click at [243, 151] on link "[PERSON_NAME]" at bounding box center [250, 150] width 69 height 10
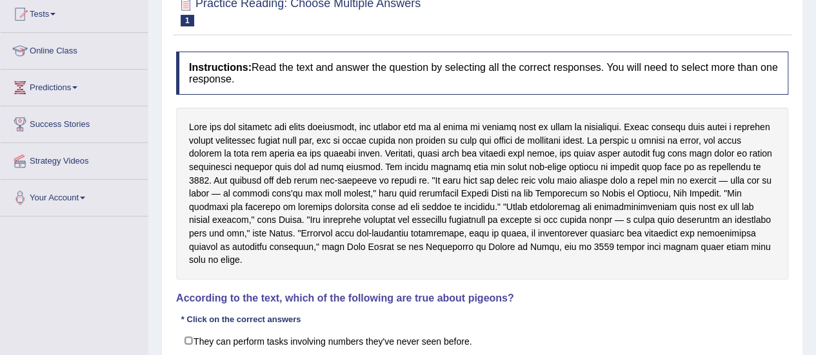
scroll to position [129, 0]
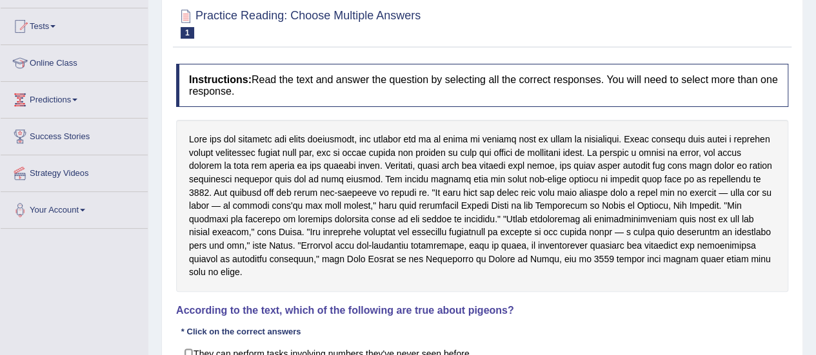
click at [362, 277] on div "Instructions: Read the text and answer the question by selecting all the correc…" at bounding box center [482, 264] width 619 height 414
click at [491, 104] on h4 "Instructions: Read the text and answer the question by selecting all the correc…" at bounding box center [482, 85] width 612 height 43
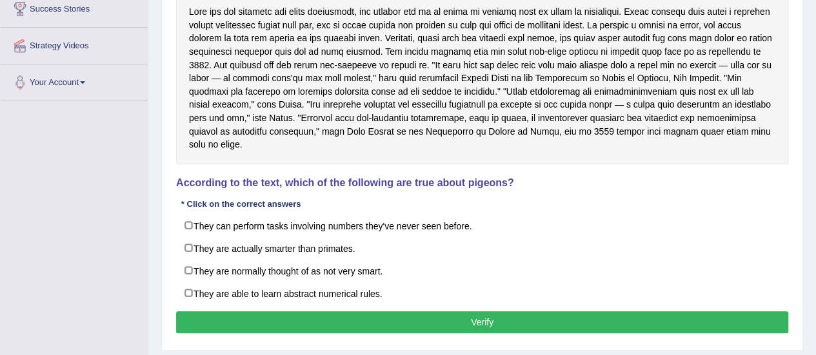
scroll to position [258, 0]
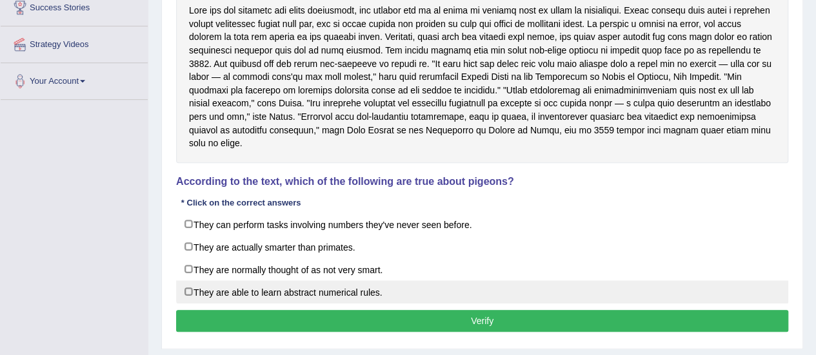
click at [206, 281] on label "They are able to learn abstract numerical rules." at bounding box center [482, 292] width 612 height 23
checkbox input "true"
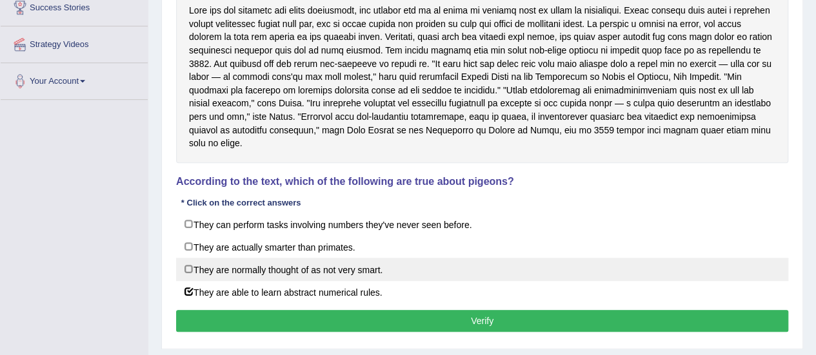
drag, startPoint x: 195, startPoint y: 239, endPoint x: 197, endPoint y: 248, distance: 10.0
click at [195, 240] on label "They are actually smarter than primates." at bounding box center [482, 246] width 612 height 23
checkbox input "true"
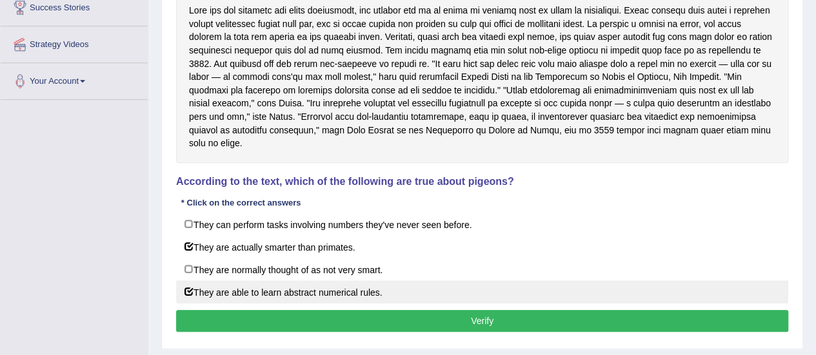
click at [208, 286] on label "They are able to learn abstract numerical rules." at bounding box center [482, 292] width 612 height 23
click at [193, 282] on label "They are able to learn abstract numerical rules." at bounding box center [482, 292] width 612 height 23
checkbox input "true"
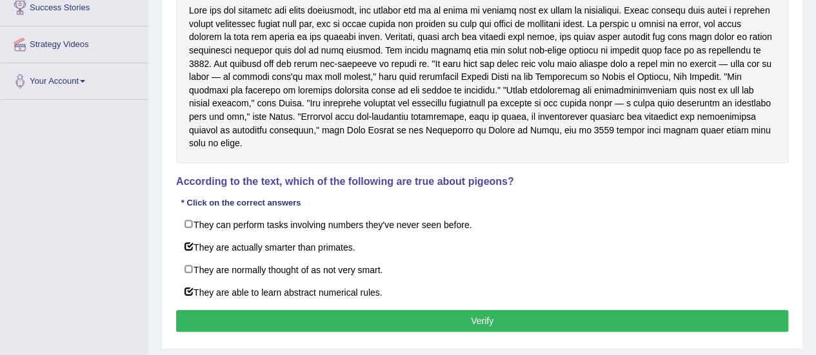
click at [213, 310] on button "Verify" at bounding box center [482, 321] width 612 height 22
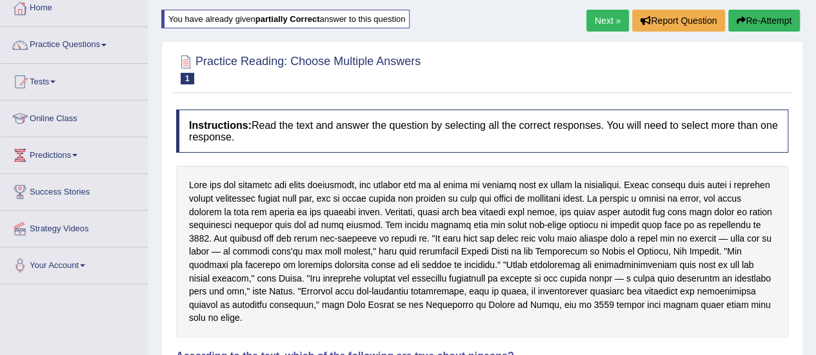
scroll to position [63, 0]
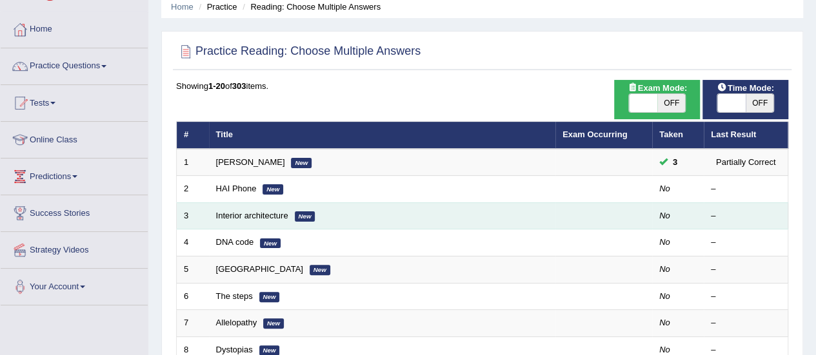
scroll to position [41, 0]
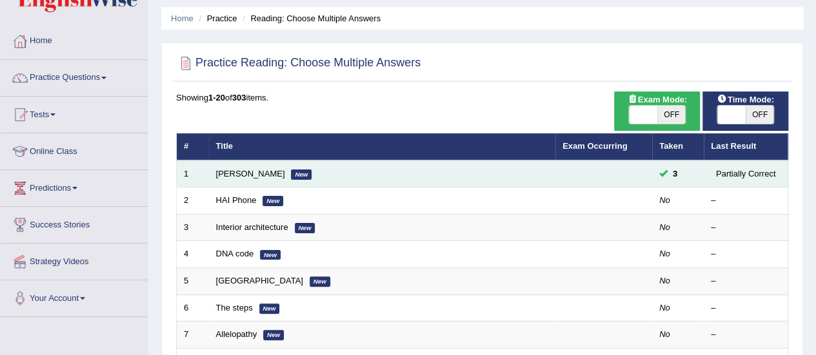
click at [234, 161] on td "[PERSON_NAME] New" at bounding box center [382, 174] width 346 height 27
click at [230, 169] on link "[PERSON_NAME]" at bounding box center [250, 174] width 69 height 10
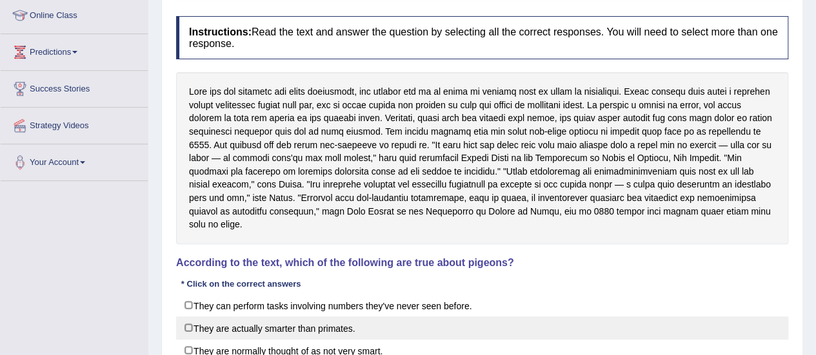
scroll to position [146, 0]
